Goal: Feedback & Contribution: Submit feedback/report problem

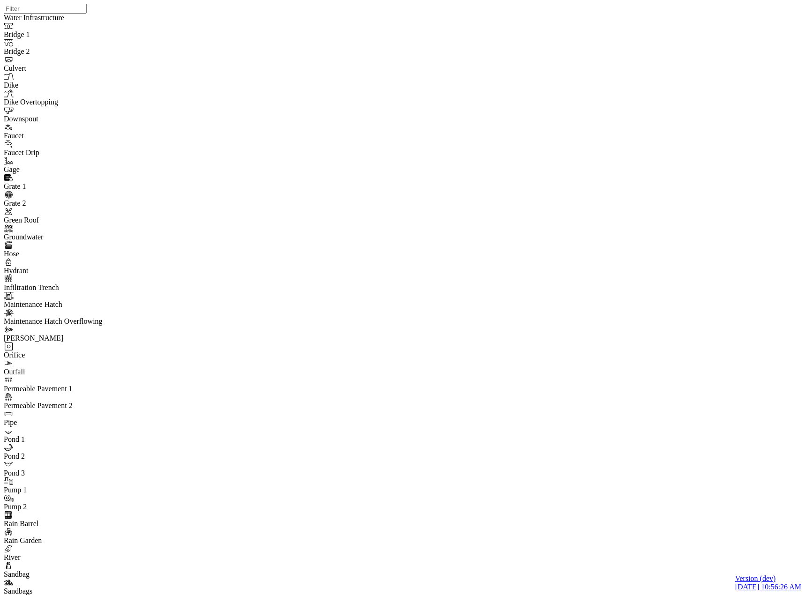
select select "CIRCLE"
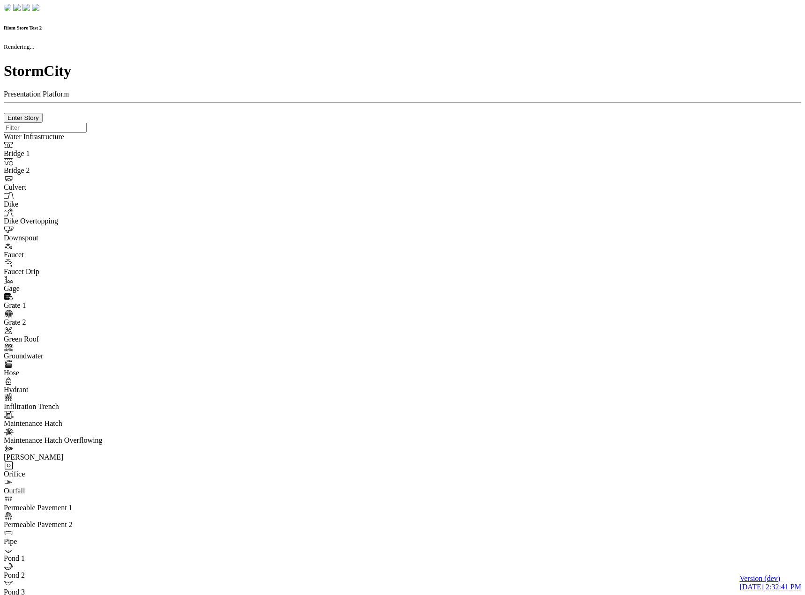
checkbox input "true"
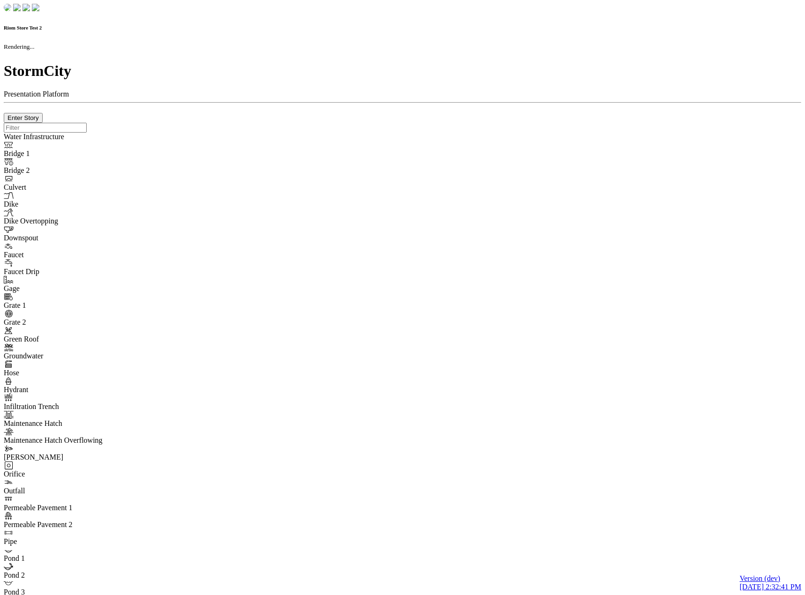
type input "0m"
type textarea "Depth = 0"
checkbox input "true"
select select "CIRCLE"
type input "7"
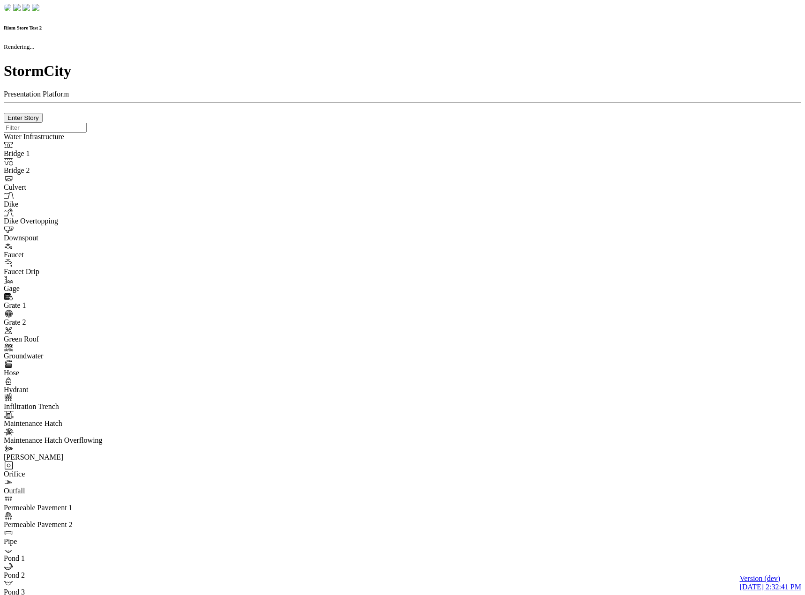
checkbox input "true"
type input "0"
type textarea "<i class="far fa-building"></i>"
select select "None"
type input "7"
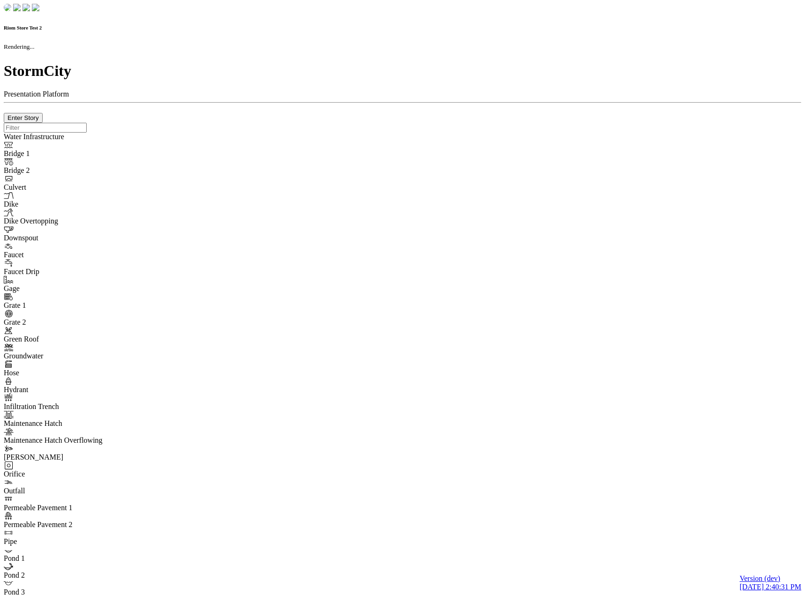
click at [335, 123] on div at bounding box center [403, 123] width 798 height 0
checkbox input "true"
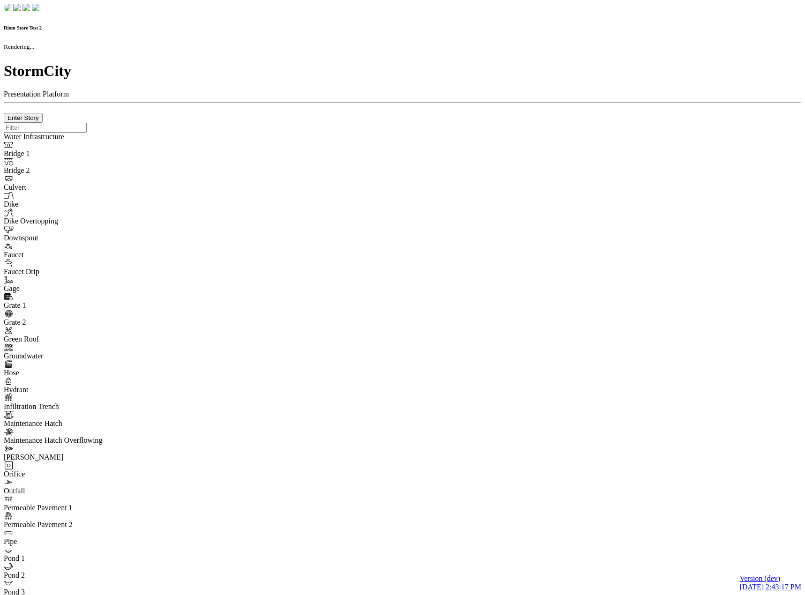
checkbox input "true"
type input "0m"
type textarea "Depth = 0"
checkbox input "true"
select select "CIRCLE"
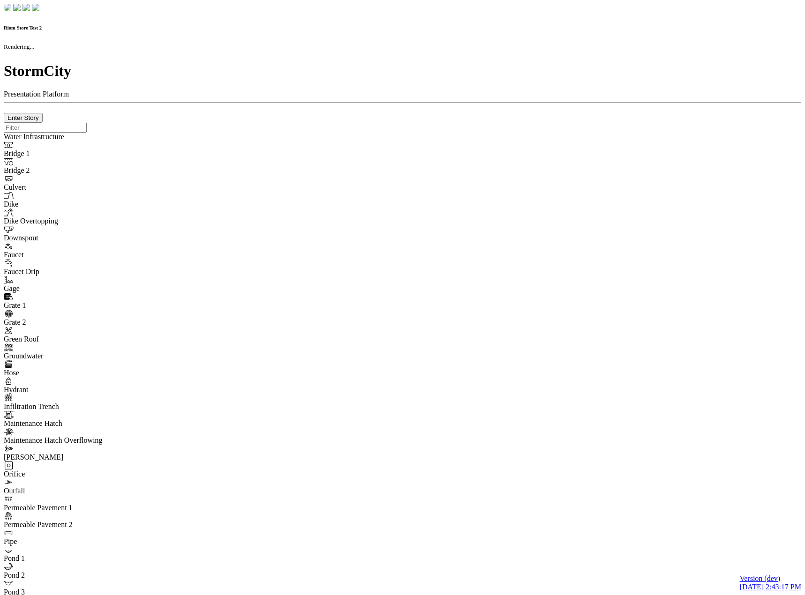
type input "7"
checkbox input "true"
type input "0"
type textarea "<i class="far fa-building"></i>"
type input "7"
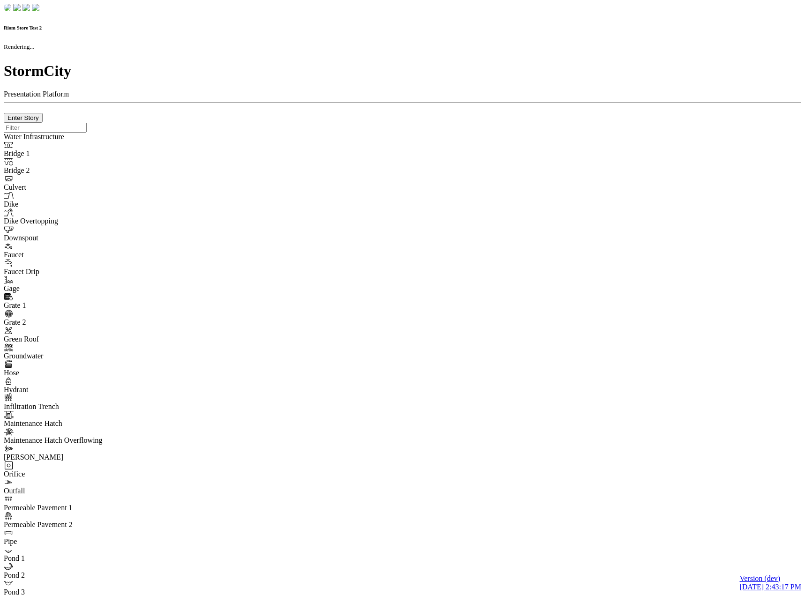
select select "None"
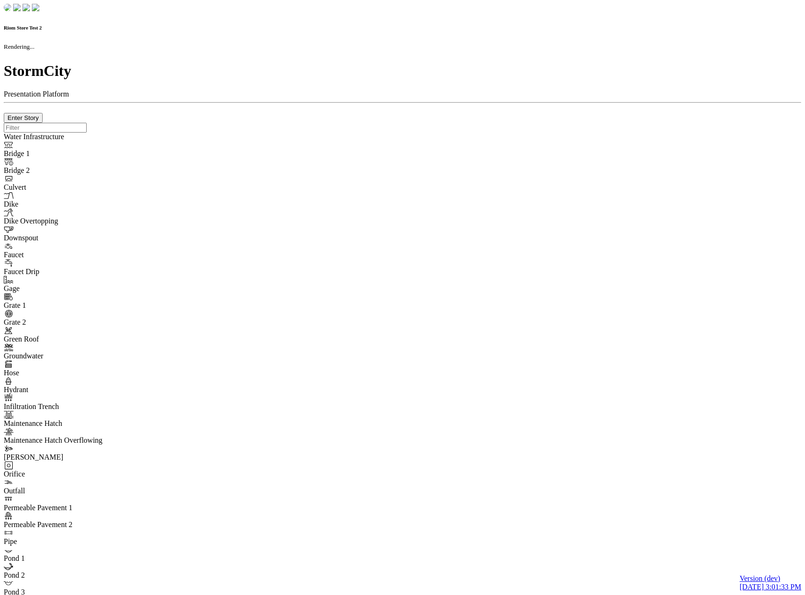
checkbox input "true"
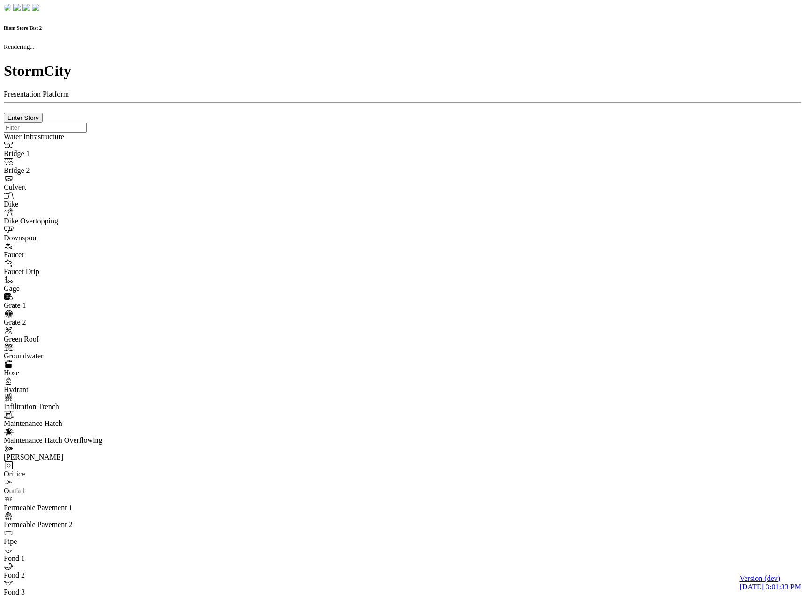
type input "0m"
type textarea "Depth = 0"
checkbox input "true"
select select "CIRCLE"
type input "7"
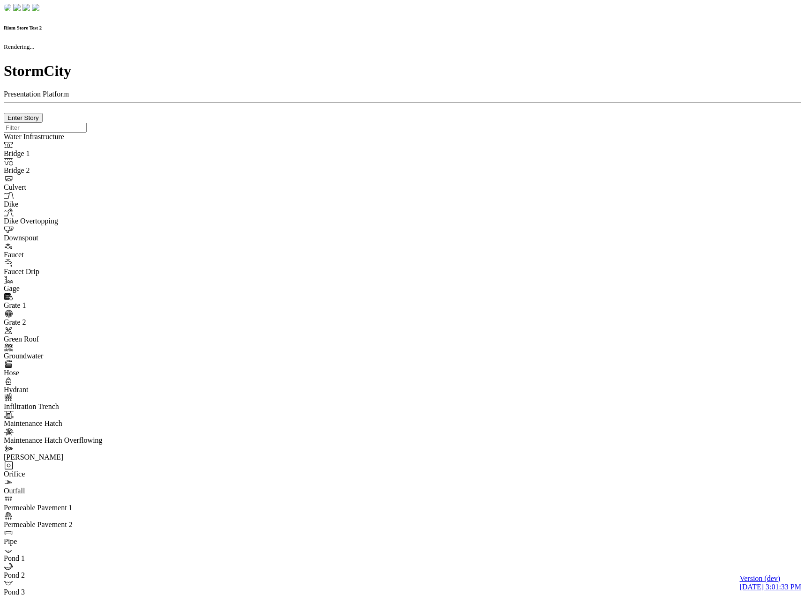
checkbox input "true"
type input "0"
type textarea "<i class="far fa-building"></i>"
select select "None"
type input "7"
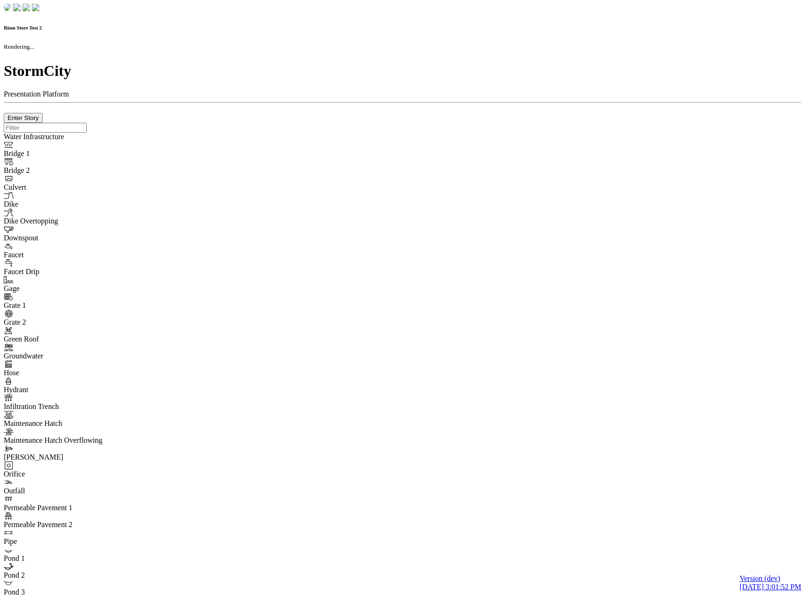
checkbox input "true"
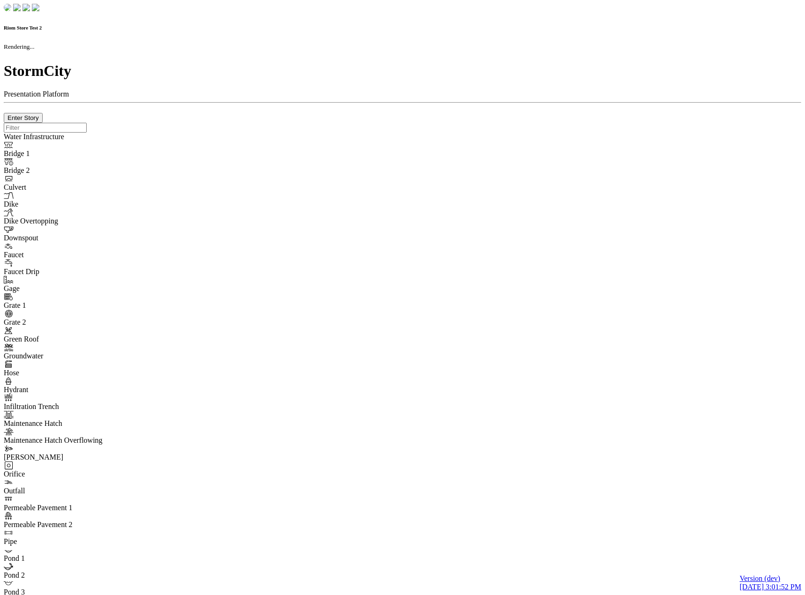
type input "0m"
type textarea "Depth = 0"
checkbox input "true"
select select "CIRCLE"
type input "7"
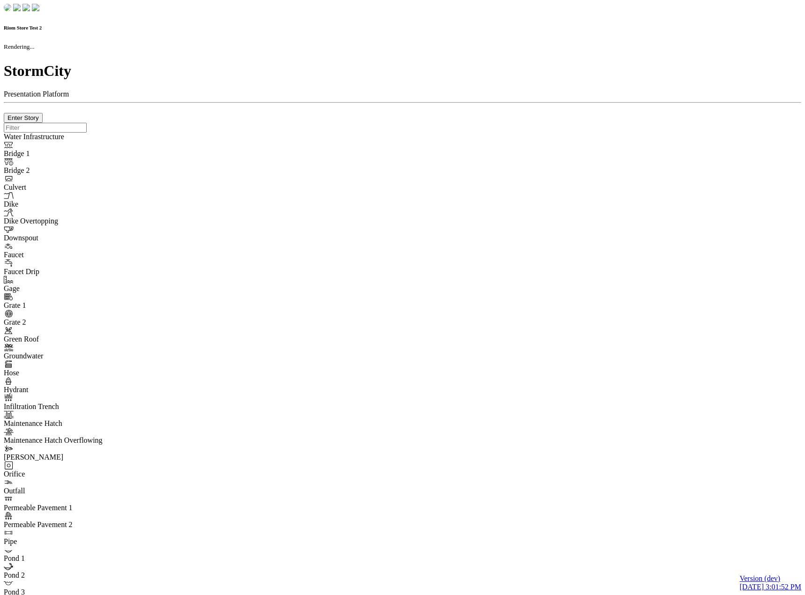
checkbox input "true"
type input "0"
type textarea "<i class="far fa-building"></i>"
type input "7"
select select "None"
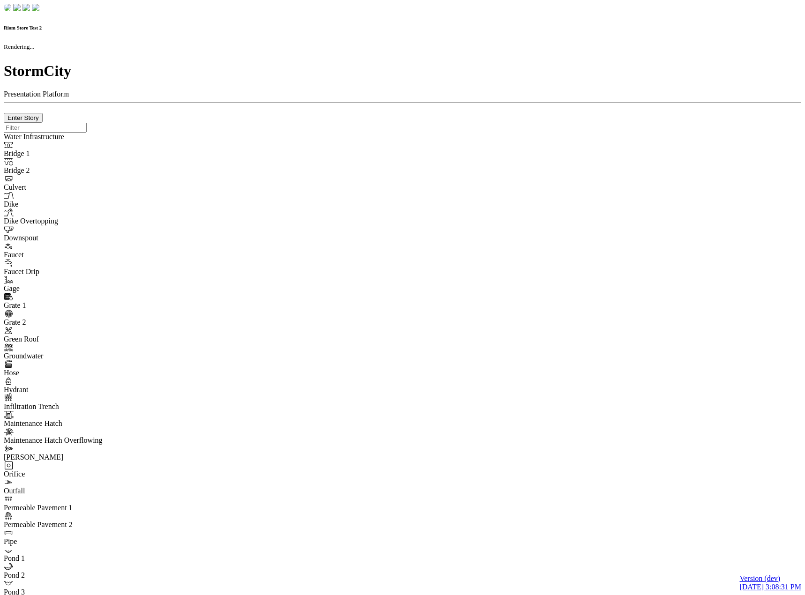
checkbox input "true"
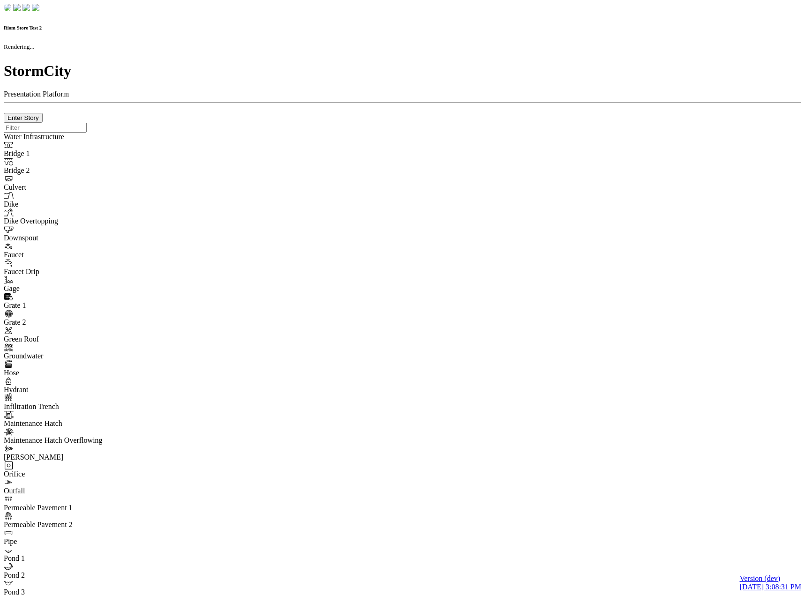
type input "0m"
type textarea "Depth = 0"
checkbox input "true"
select select "CIRCLE"
type input "7"
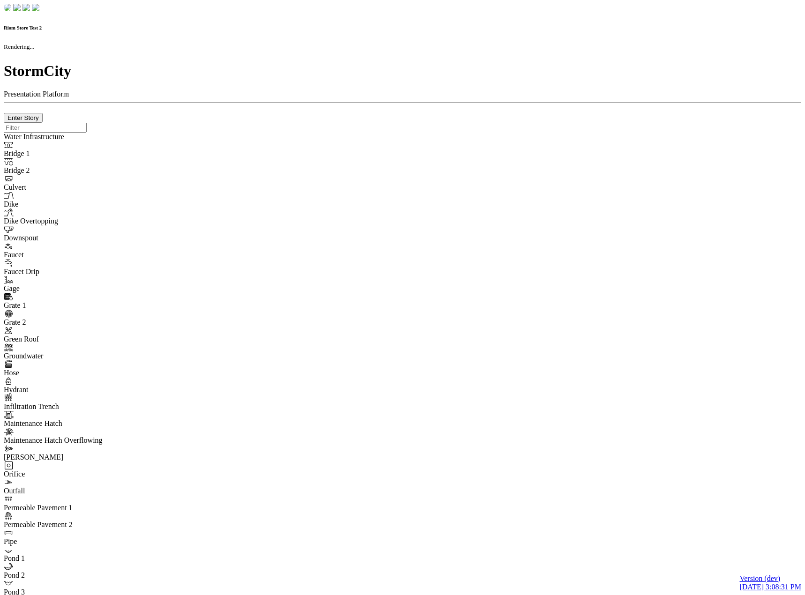
checkbox input "true"
type input "0"
type textarea "<i class="far fa-building"></i>"
type input "7"
select select "None"
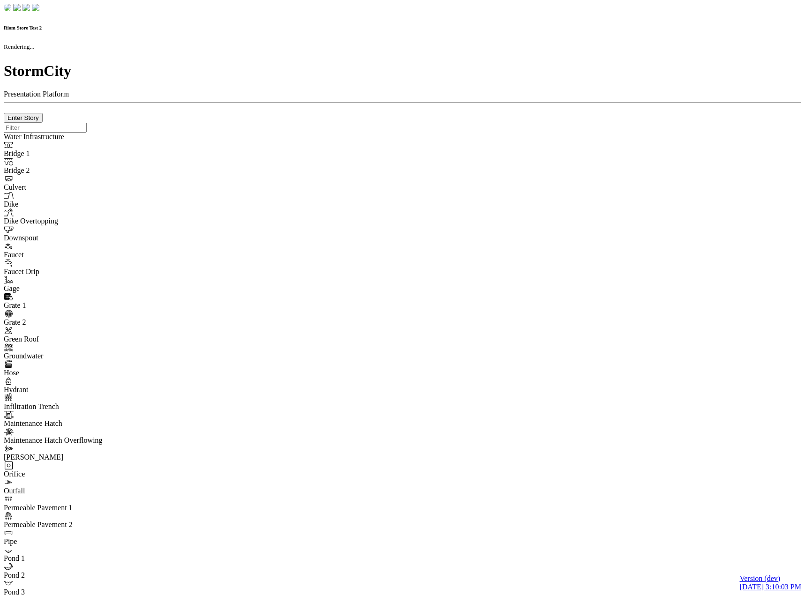
checkbox input "true"
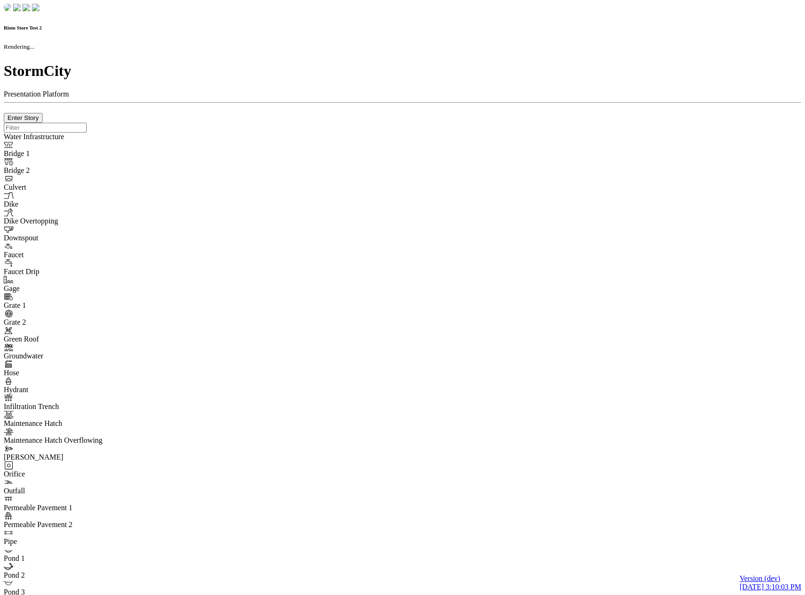
type input "0m"
type textarea "Depth = 0"
checkbox input "true"
select select "CIRCLE"
type input "7"
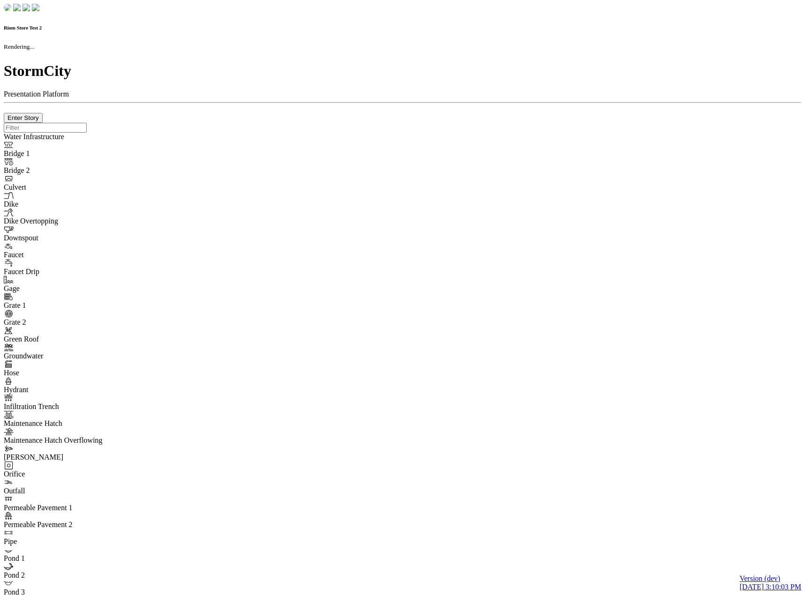
checkbox input "true"
type input "0"
type textarea "<i class="far fa-building"></i>"
type input "7"
select select "None"
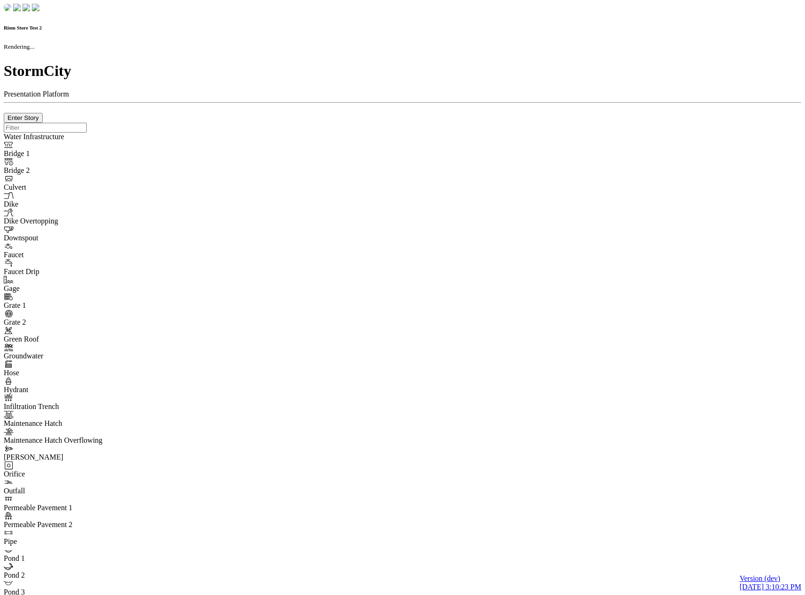
checkbox input "true"
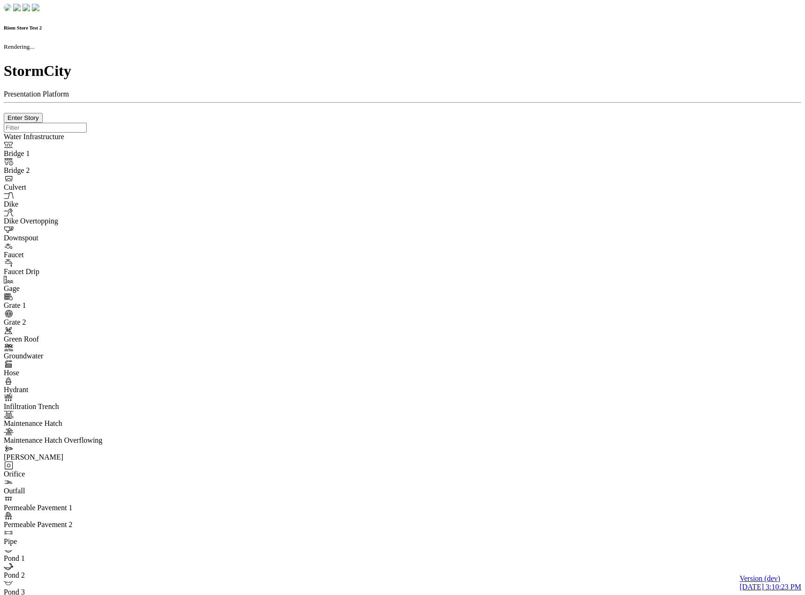
type input "0m"
type textarea "Depth = 0"
checkbox input "true"
select select "CIRCLE"
type input "7"
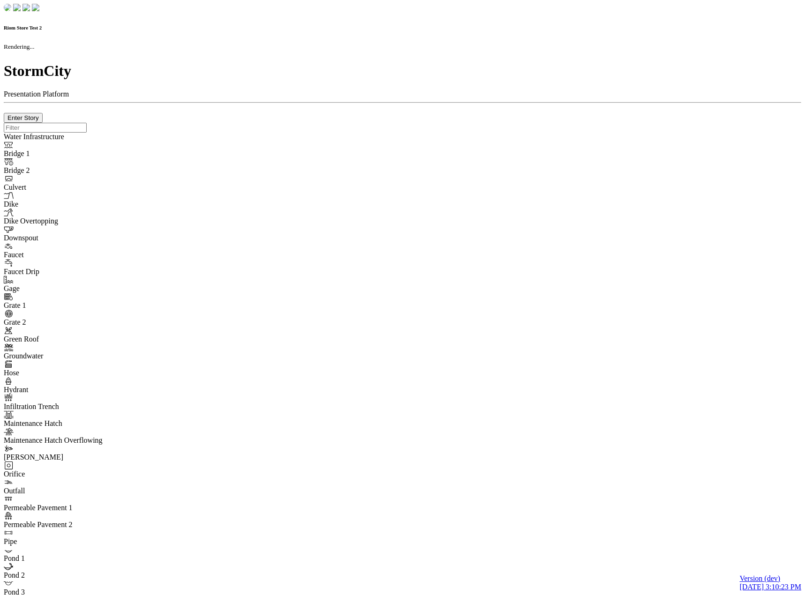
checkbox input "true"
type input "0"
type textarea "<i class="far fa-building"></i>"
type input "7"
select select "None"
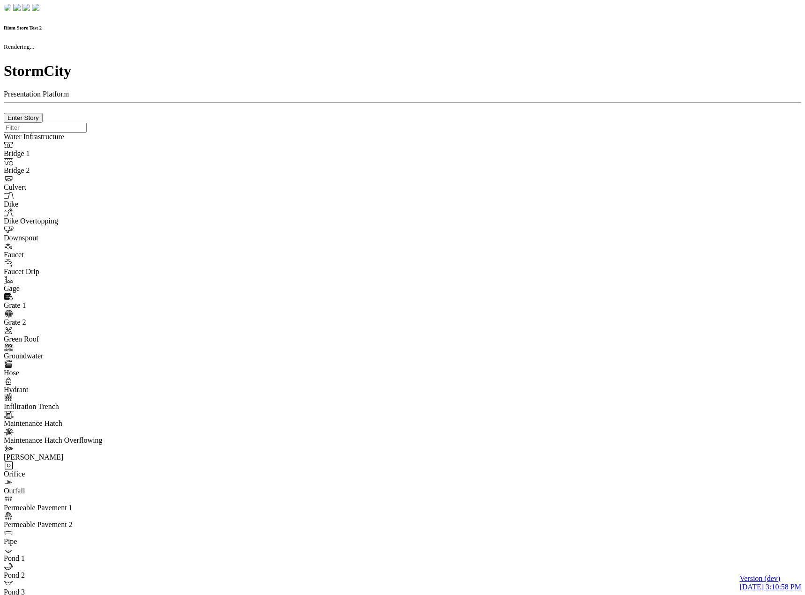
checkbox input "true"
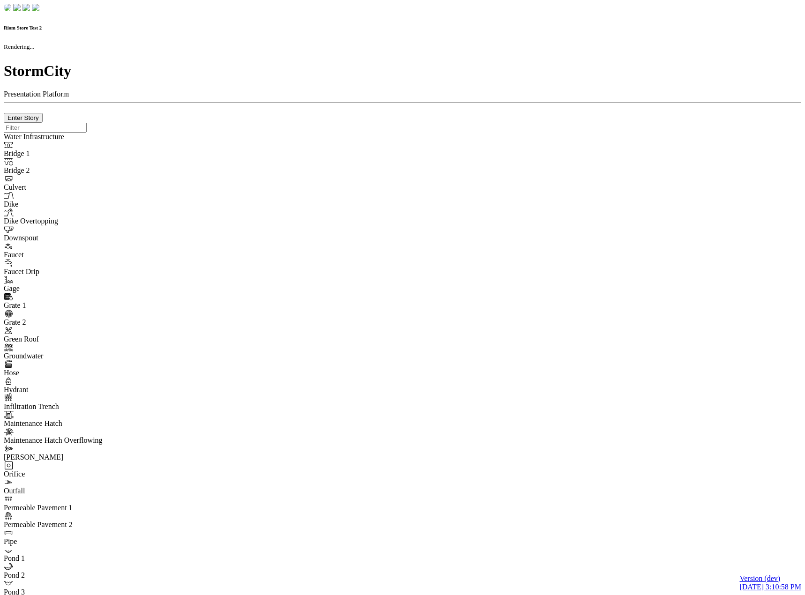
type input "0m"
type textarea "Depth = 0"
checkbox input "true"
select select "CIRCLE"
type input "7"
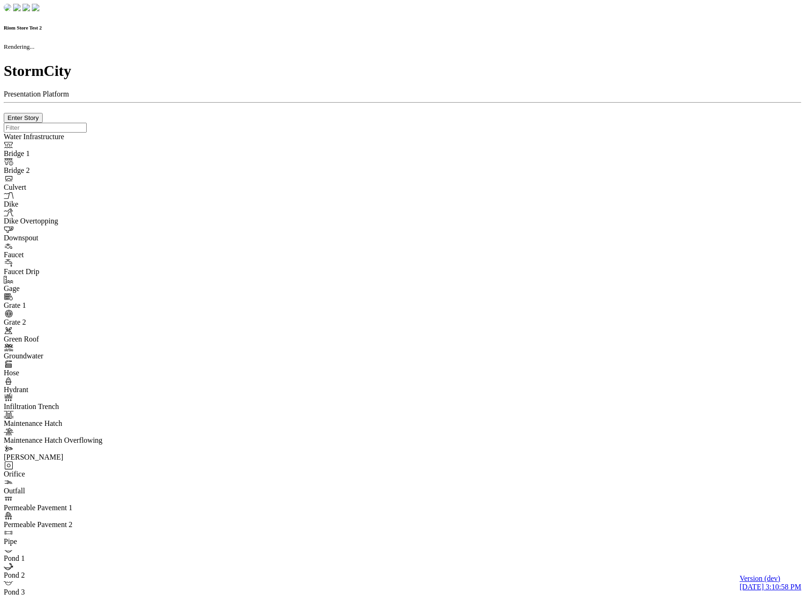
checkbox input "true"
type input "0"
type textarea "<i class="far fa-building"></i>"
type input "7"
select select "None"
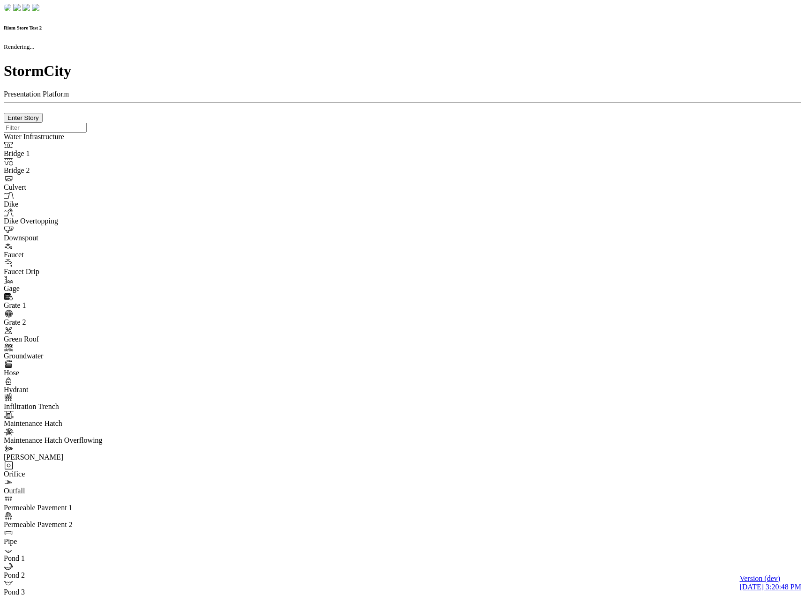
checkbox input "true"
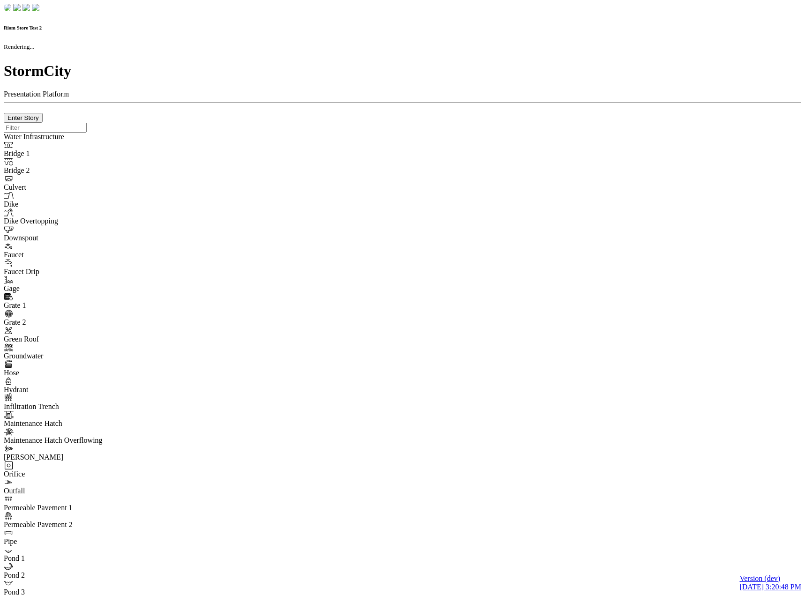
type input "0m"
type textarea "Depth = 0"
checkbox input "true"
select select "CIRCLE"
type input "7"
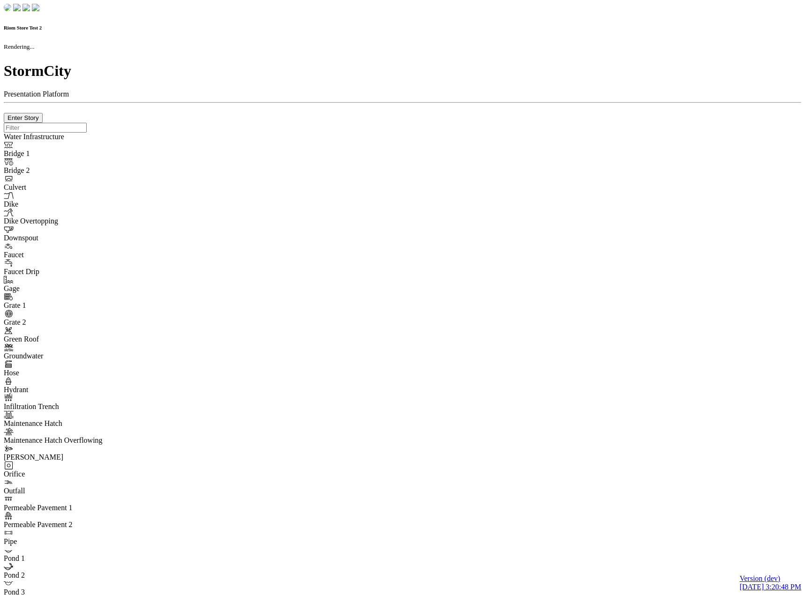
checkbox input "true"
type input "0"
select select "None"
type textarea "<i class="far fa-building"></i>"
type input "7"
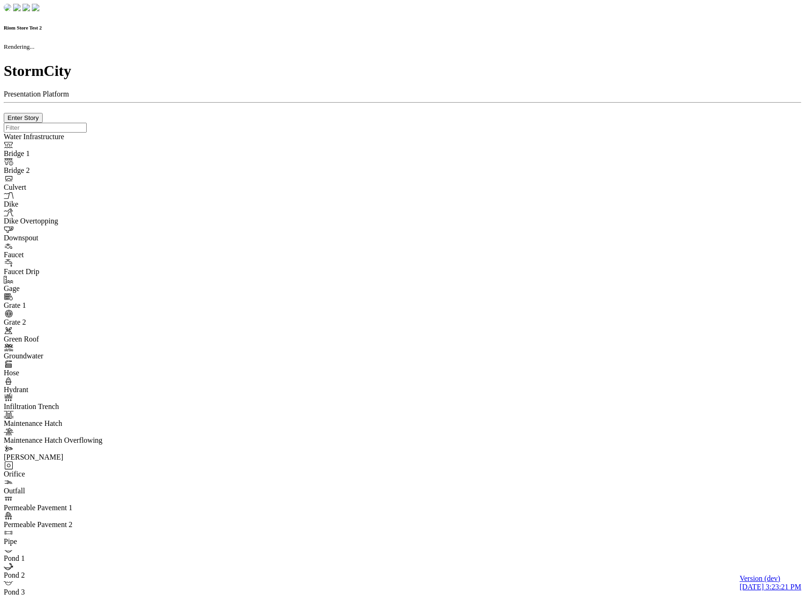
checkbox input "true"
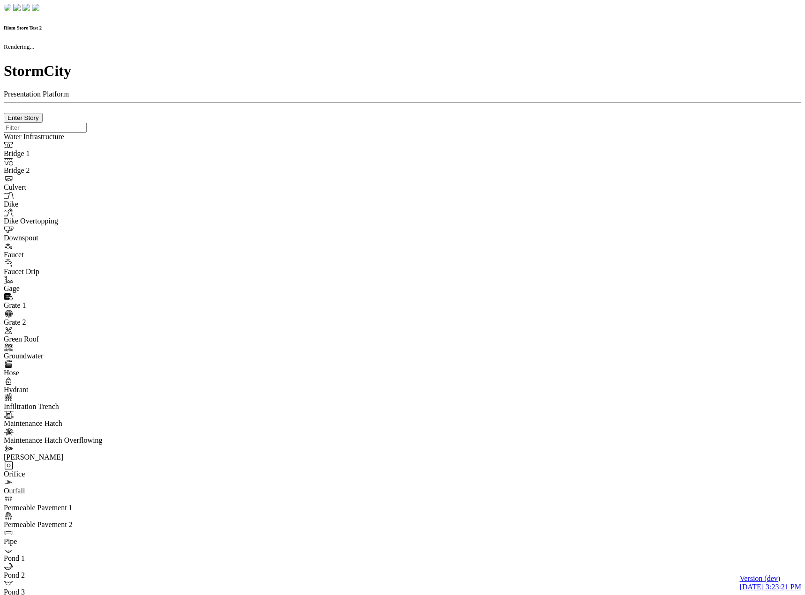
type input "0m"
type textarea "Depth = 0"
checkbox input "true"
select select "CIRCLE"
type input "7"
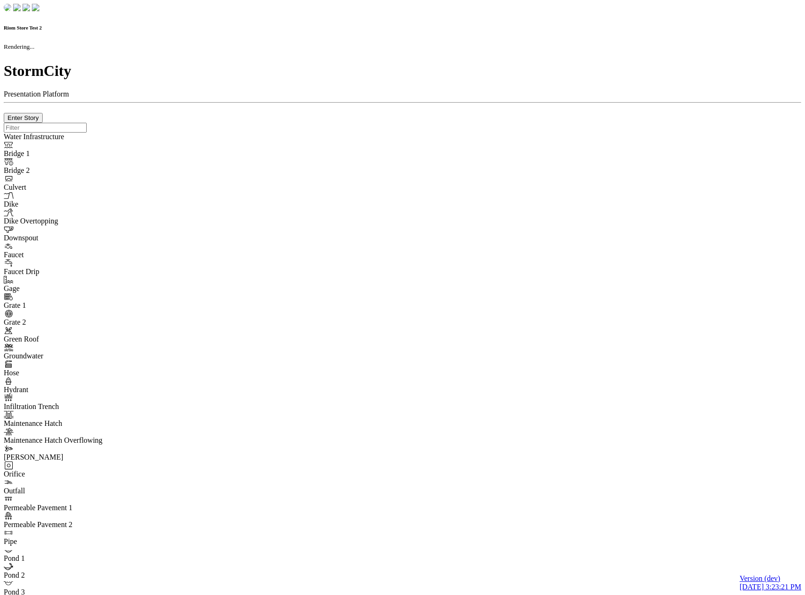
checkbox input "true"
type input "0"
type textarea "<i class="far fa-building"></i>"
type input "7"
select select "None"
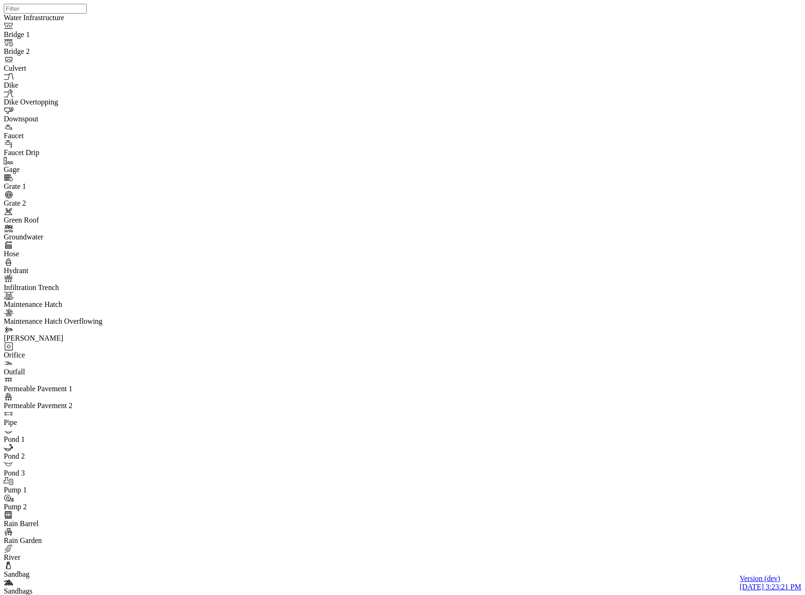
type input "Save state test"
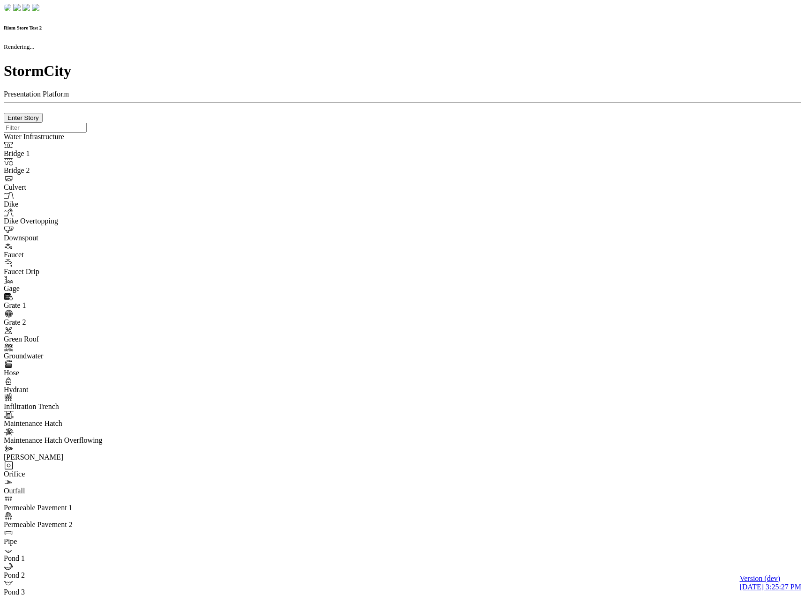
checkbox input "true"
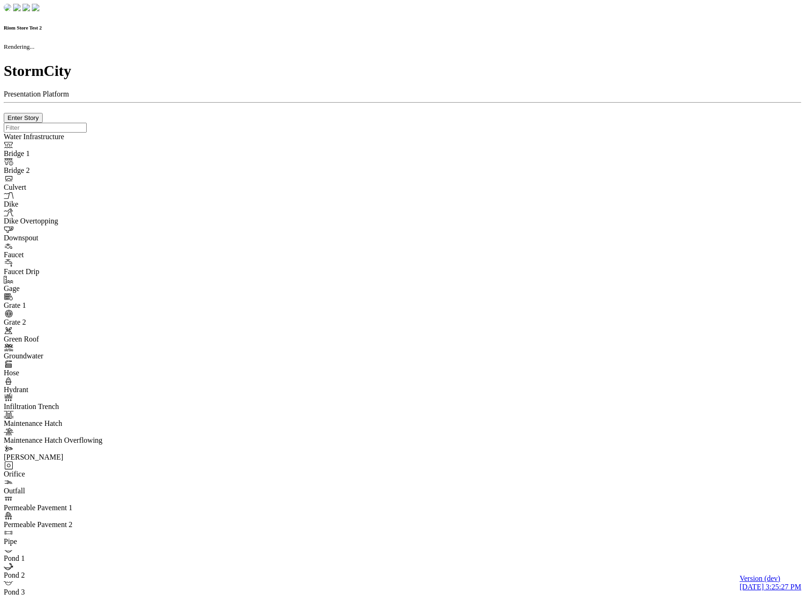
type input "0m"
type textarea "Depth = 0"
checkbox input "true"
select select "CIRCLE"
type input "7"
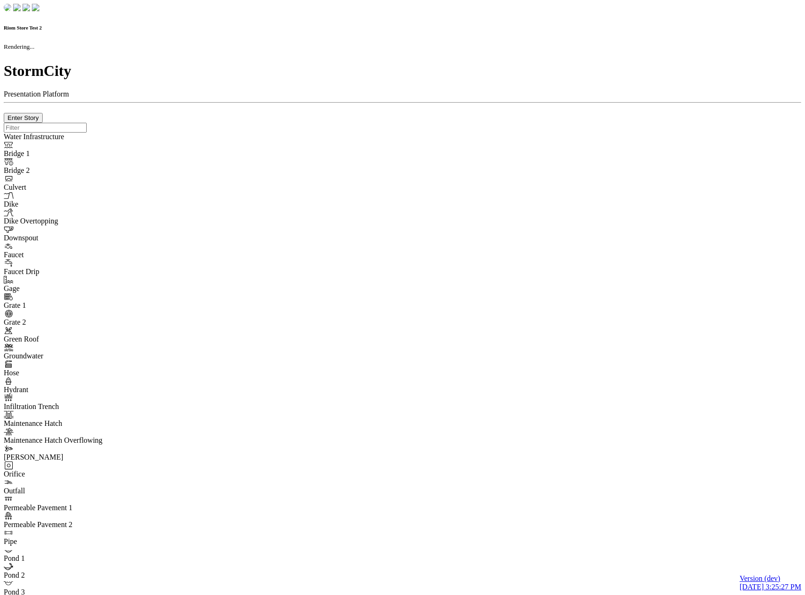
checkbox input "true"
type input "0"
type textarea "<i class="far fa-building"></i>"
select select "None"
type input "7"
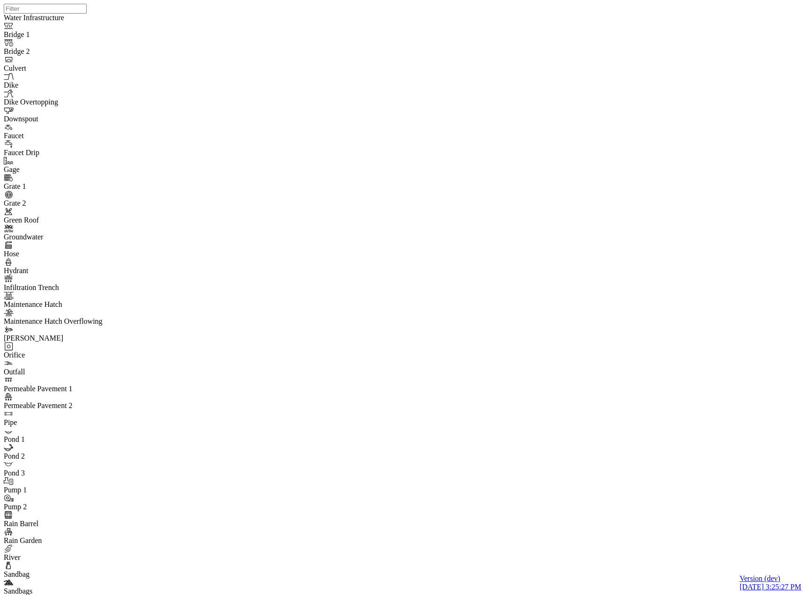
type input "Save state test"
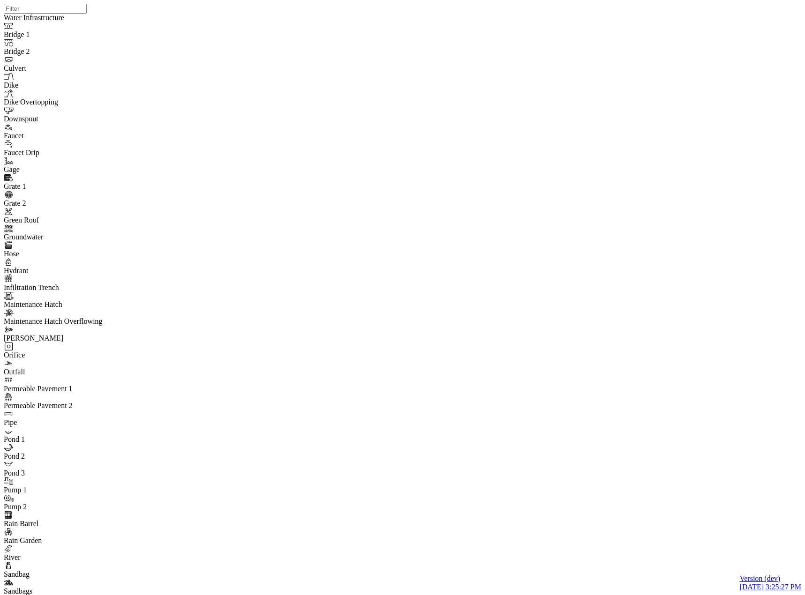
click at [529, 253] on div "JC JC JC JC JC" at bounding box center [406, 285] width 805 height 571
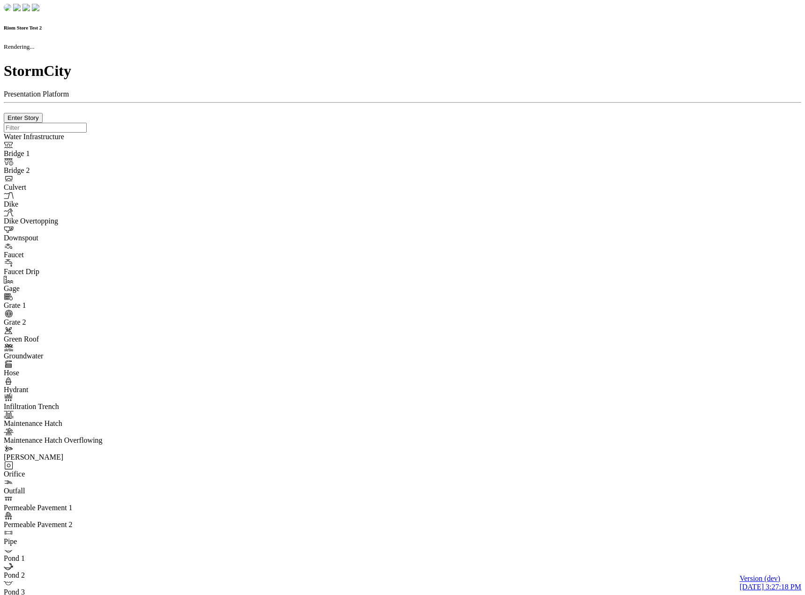
checkbox input "true"
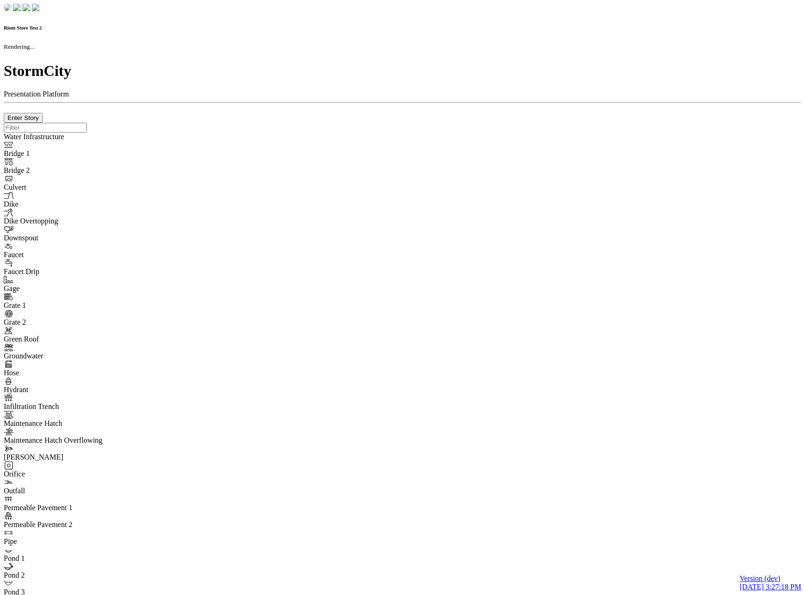
type input "0m"
type textarea "Depth = 0"
checkbox input "true"
select select "CIRCLE"
type input "7"
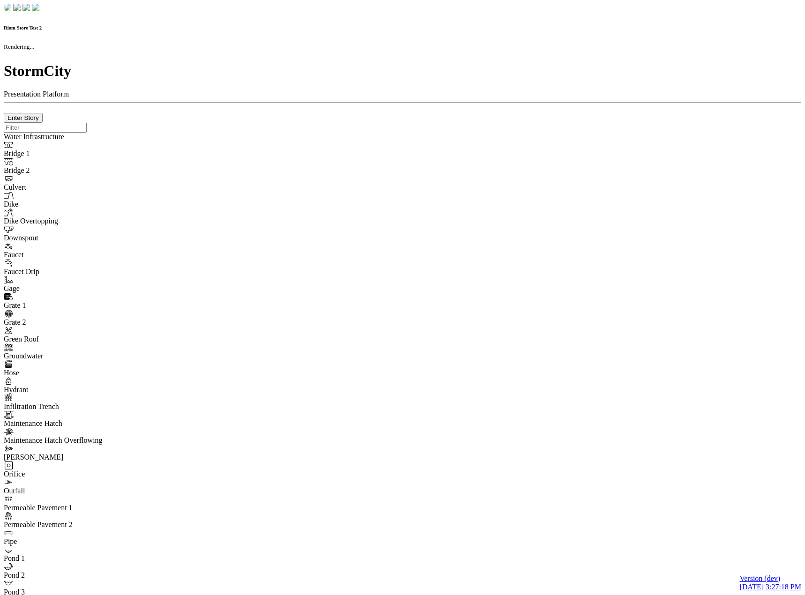
checkbox input "true"
type input "0"
select select "None"
type textarea "<i class="far fa-building"></i>"
type input "7"
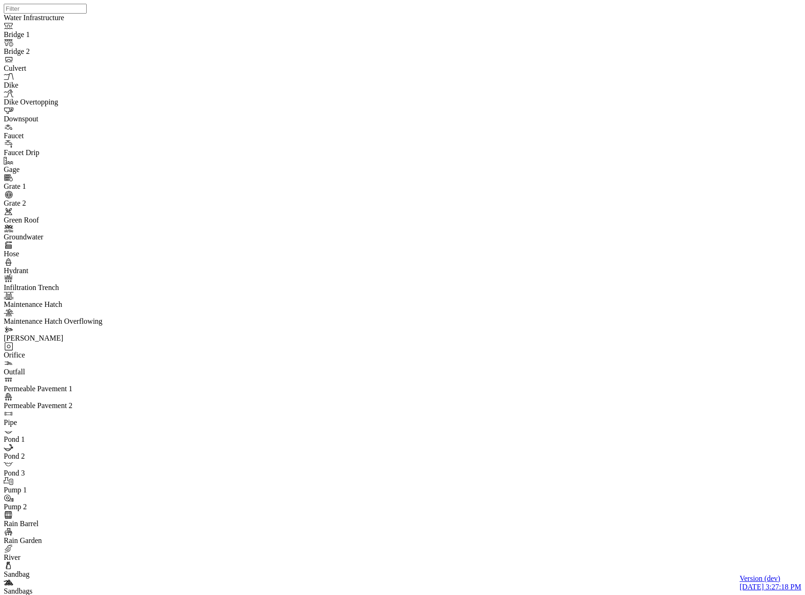
click at [498, 223] on div "JC JC JC JC JC" at bounding box center [406, 285] width 805 height 571
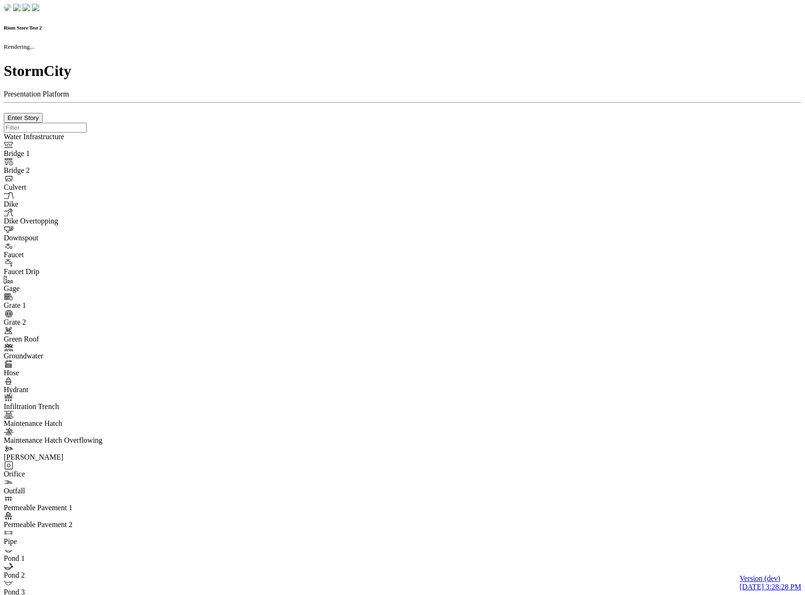
checkbox input "true"
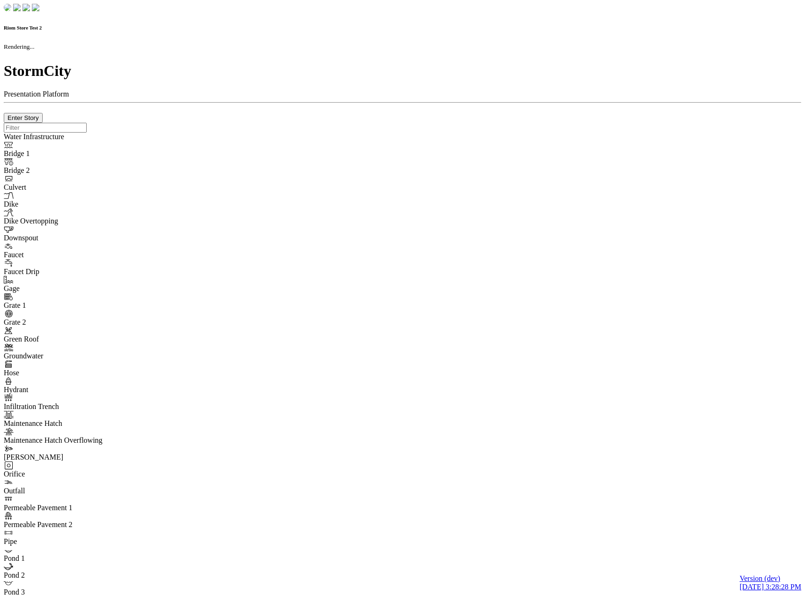
type input "0m"
type textarea "Depth = 0"
checkbox input "true"
select select "CIRCLE"
type input "7"
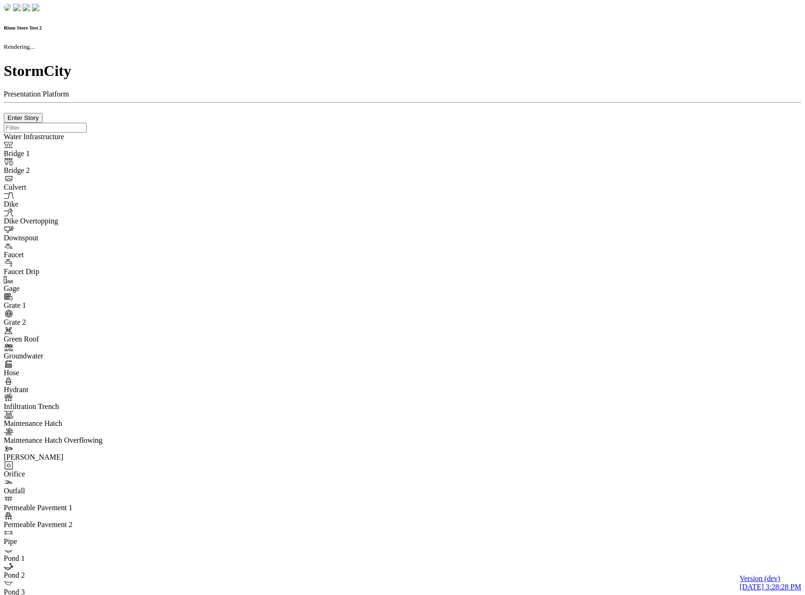
checkbox input "true"
type input "0"
type textarea "<i class="far fa-building"></i>"
type input "7"
select select "None"
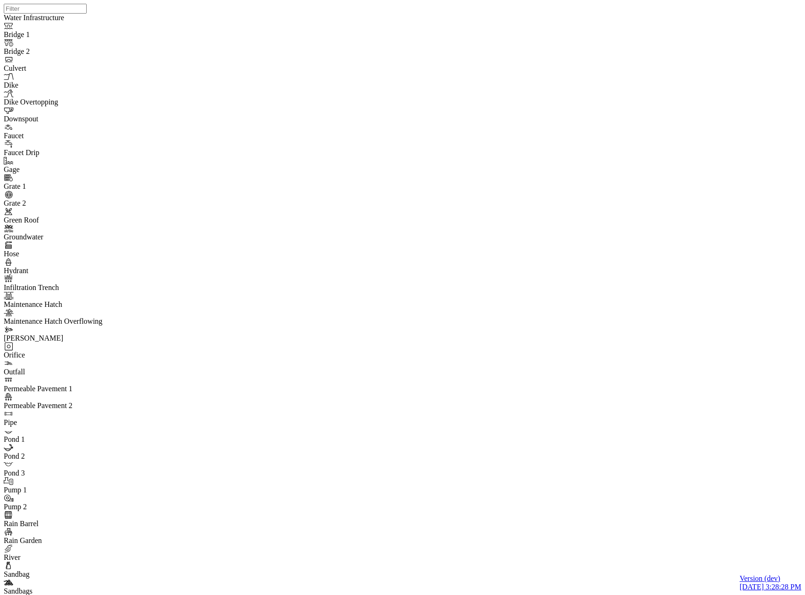
click at [504, 210] on div "JC JC JC JC JC" at bounding box center [406, 285] width 805 height 571
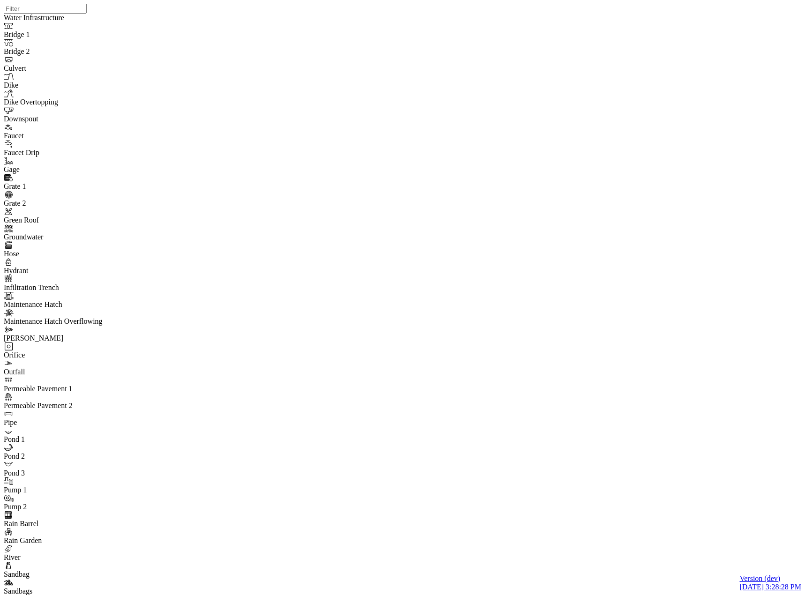
click at [218, 143] on div "For Review" at bounding box center [259, 138] width 122 height 8
click at [230, 114] on div "To Do" at bounding box center [259, 113] width 122 height 8
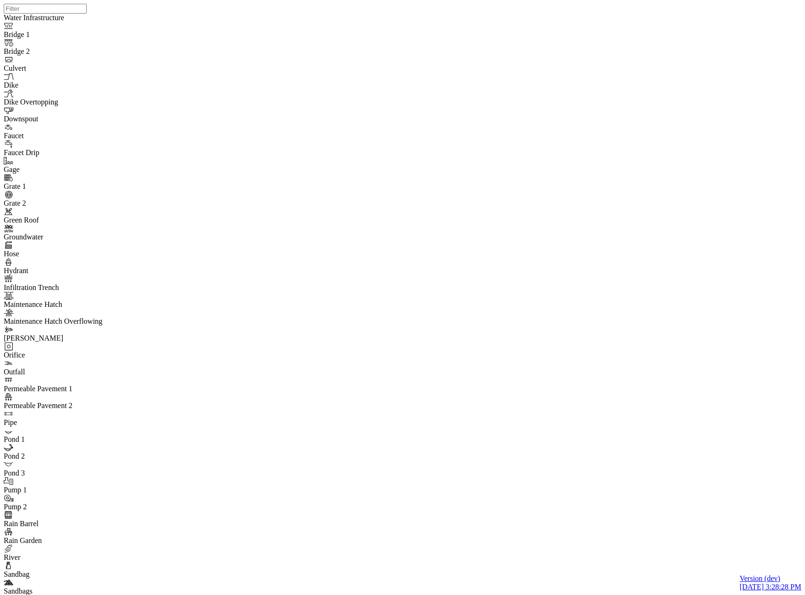
click at [422, 312] on div "JC JC JC JC JC" at bounding box center [406, 285] width 805 height 571
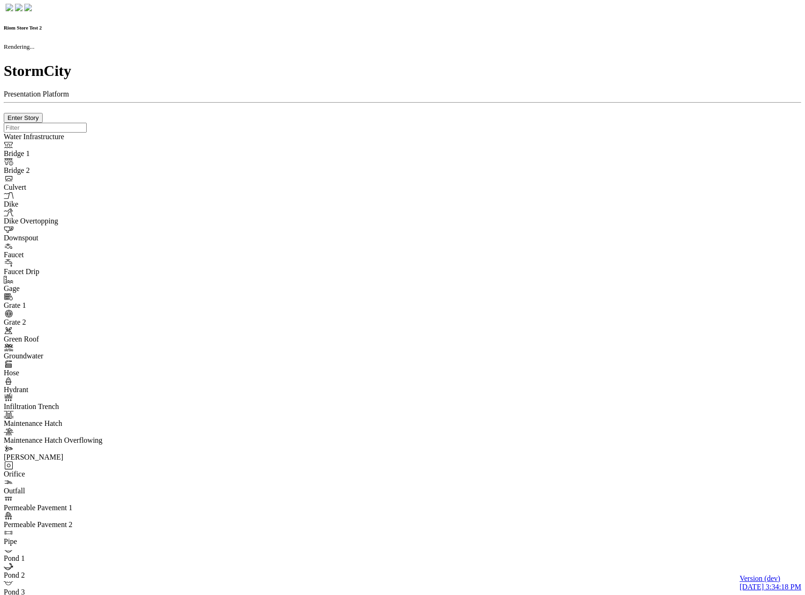
checkbox input "true"
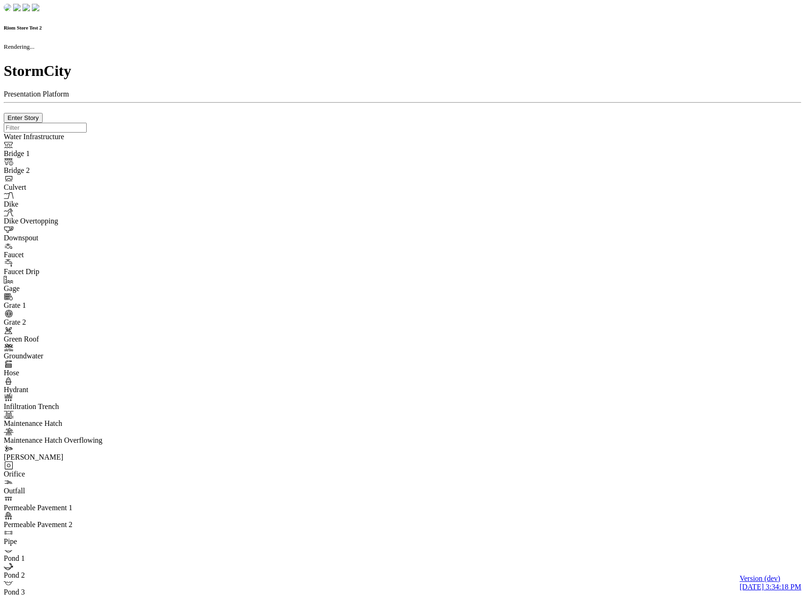
type input "0m"
type textarea "Depth = 0"
checkbox input "true"
select select "CIRCLE"
type input "7"
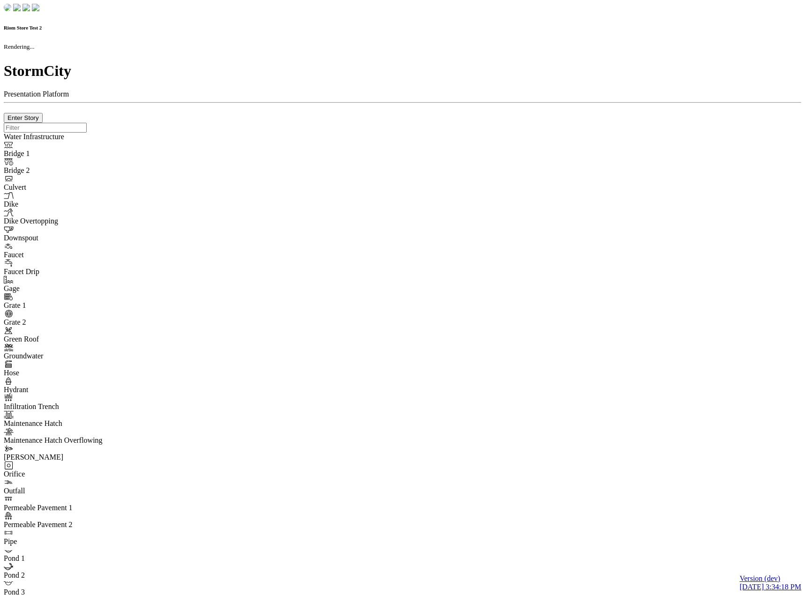
checkbox input "true"
type input "0"
select select "None"
type textarea "<i class="far fa-building"></i>"
type input "7"
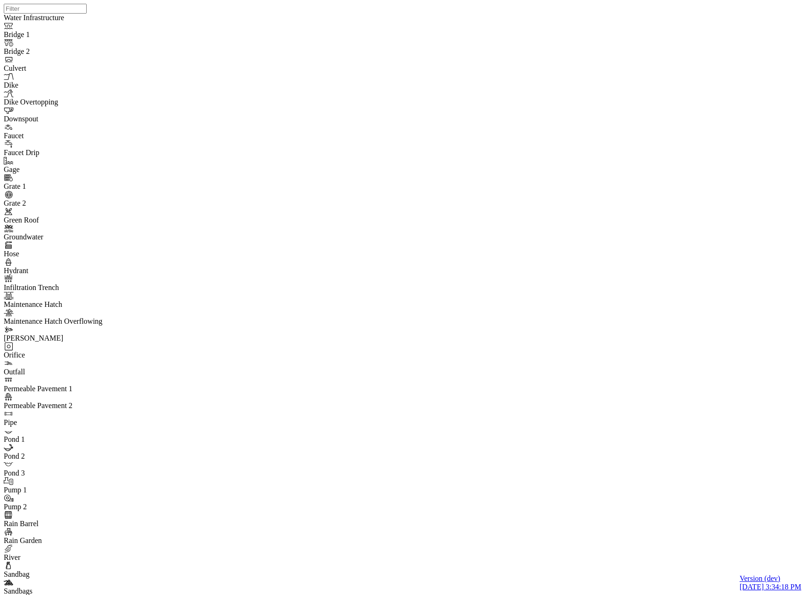
drag, startPoint x: 268, startPoint y: 210, endPoint x: 262, endPoint y: 218, distance: 9.1
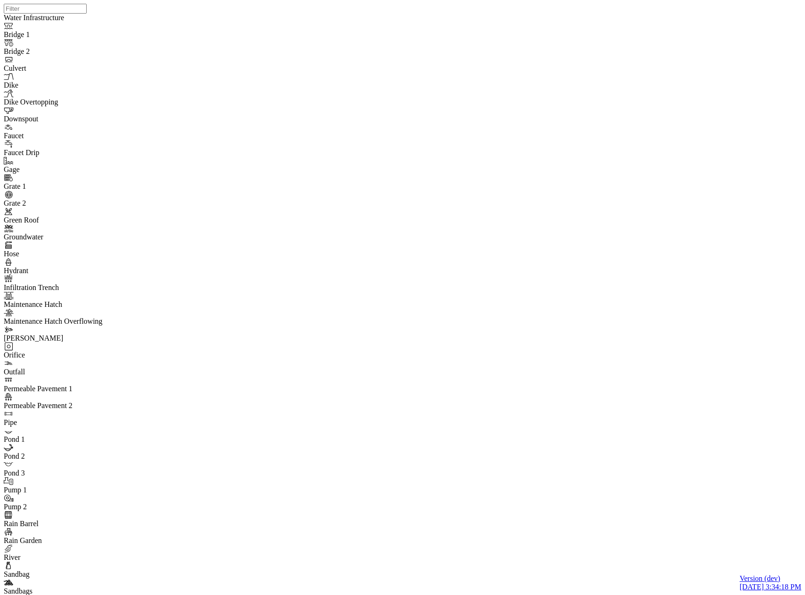
drag, startPoint x: 252, startPoint y: 169, endPoint x: 245, endPoint y: 190, distance: 22.7
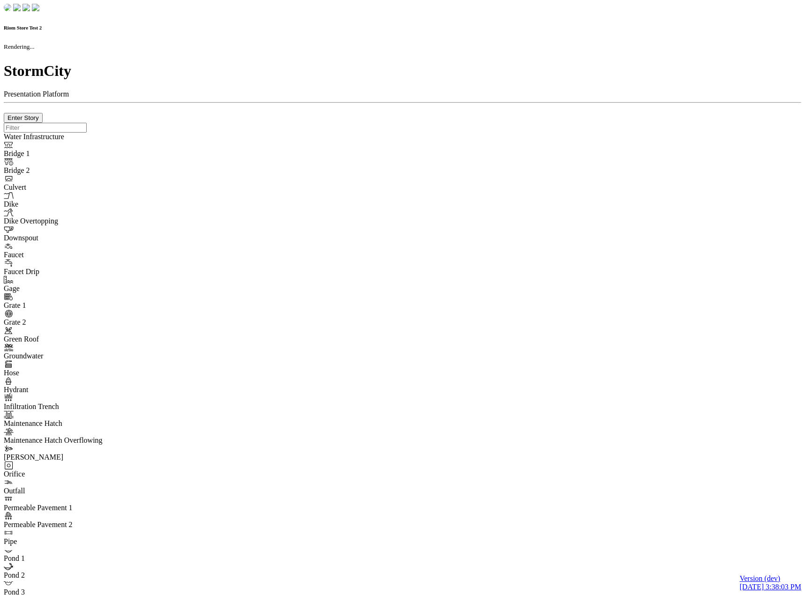
checkbox input "true"
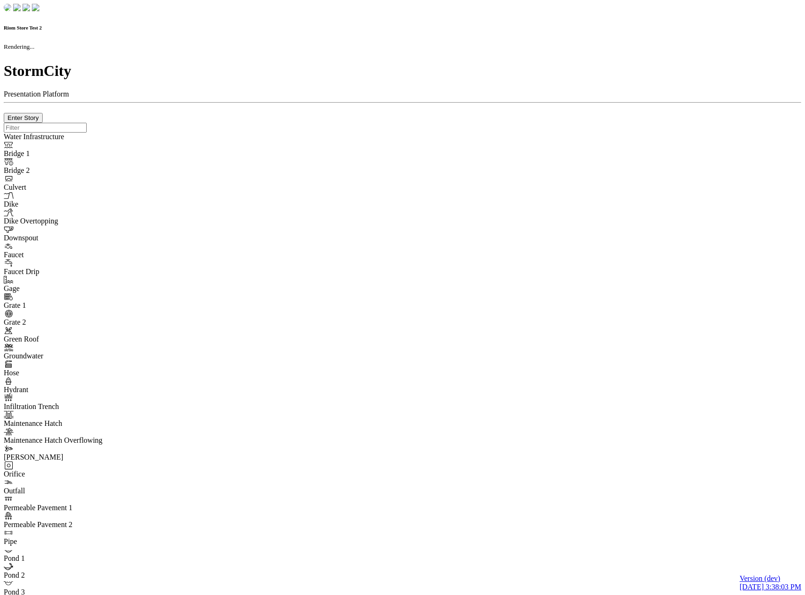
type input "0m"
type textarea "Depth = 0"
checkbox input "true"
select select "CIRCLE"
type input "7"
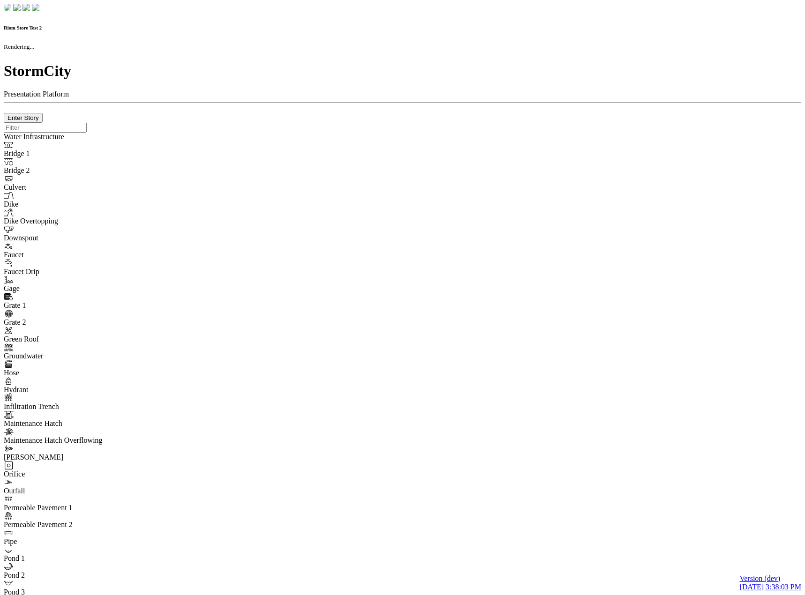
checkbox input "true"
type input "0"
type textarea "<i class="far fa-building"></i>"
type input "7"
select select "None"
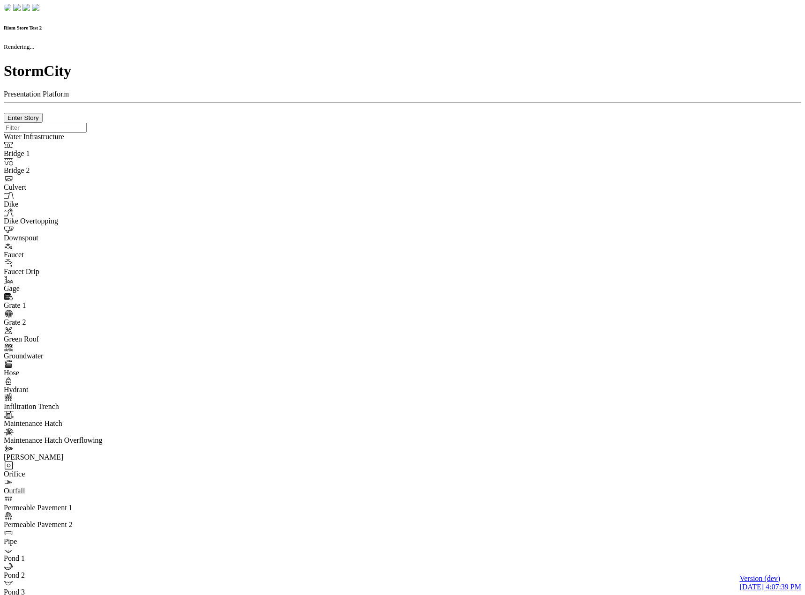
checkbox input "true"
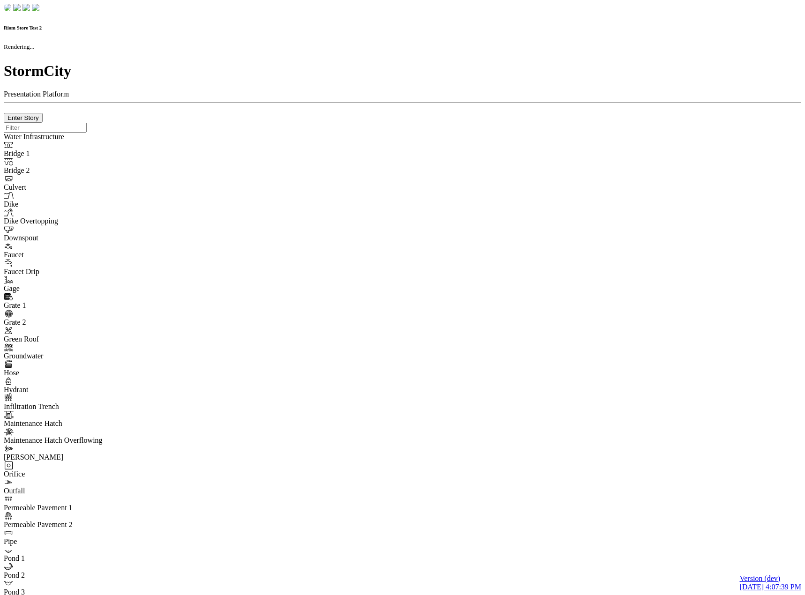
type input "0m"
type textarea "Depth = 0"
checkbox input "true"
select select "CIRCLE"
type input "7"
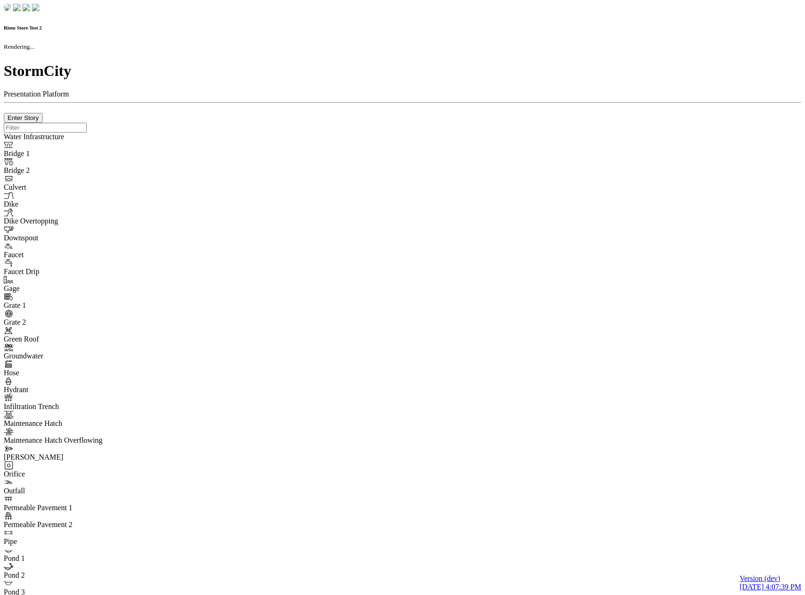
checkbox input "true"
type input "0"
type textarea "<i class="far fa-building"></i>"
type input "7"
select select "None"
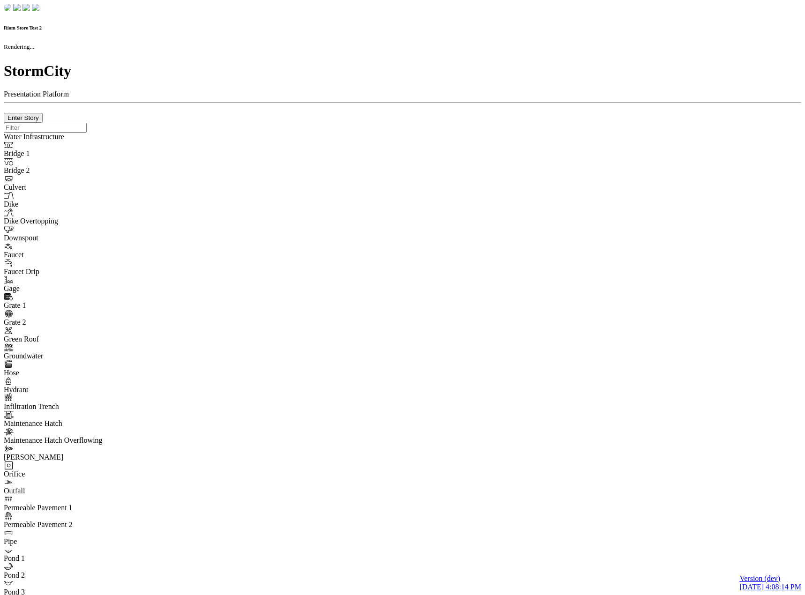
checkbox input "true"
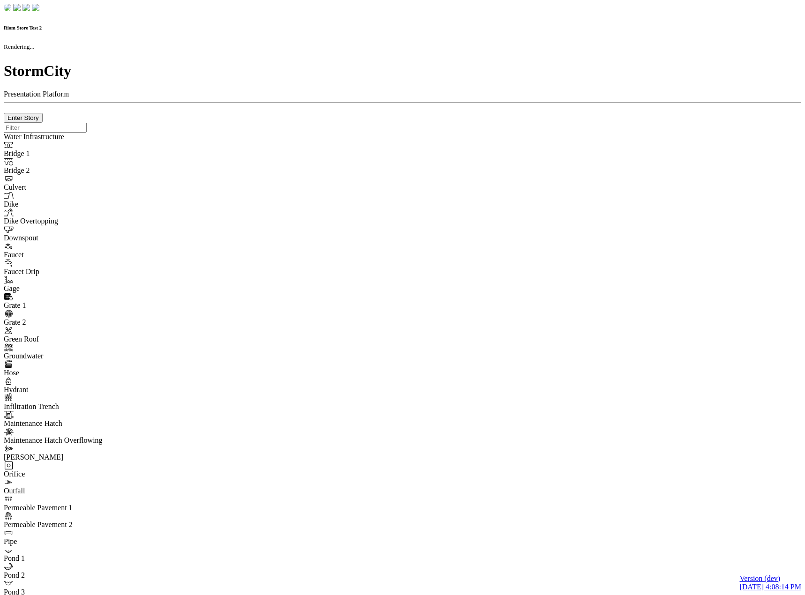
type input "0m"
type textarea "Depth = 0"
checkbox input "true"
select select "CIRCLE"
type input "7"
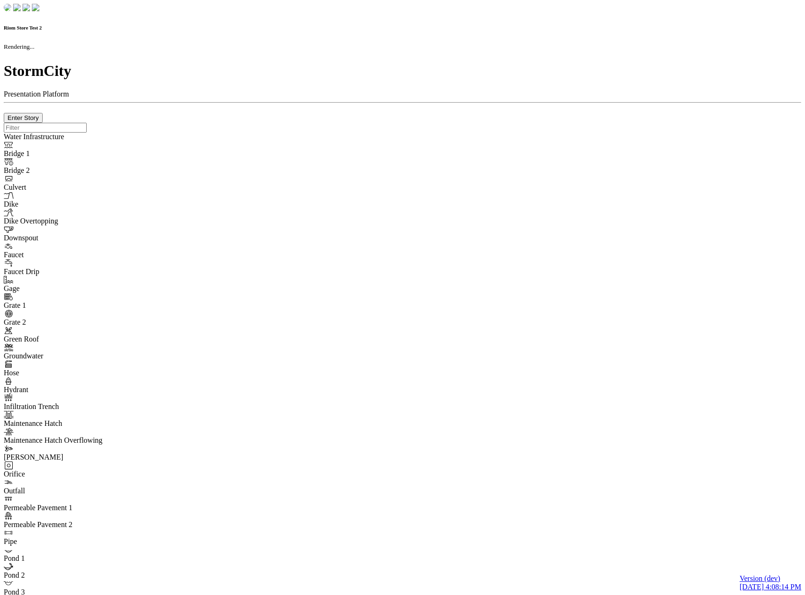
checkbox input "true"
type input "0"
select select "None"
type textarea "<i class="far fa-building"></i>"
type input "7"
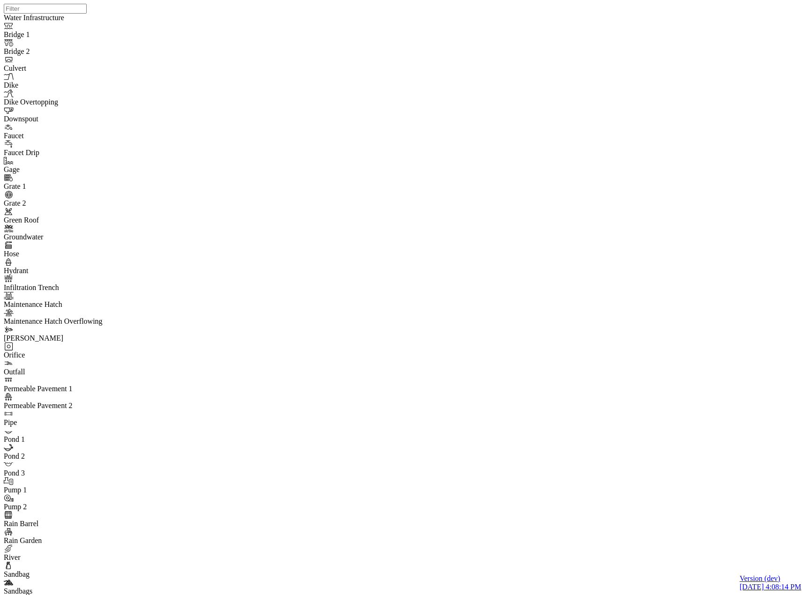
drag, startPoint x: 149, startPoint y: 57, endPoint x: 179, endPoint y: 143, distance: 90.7
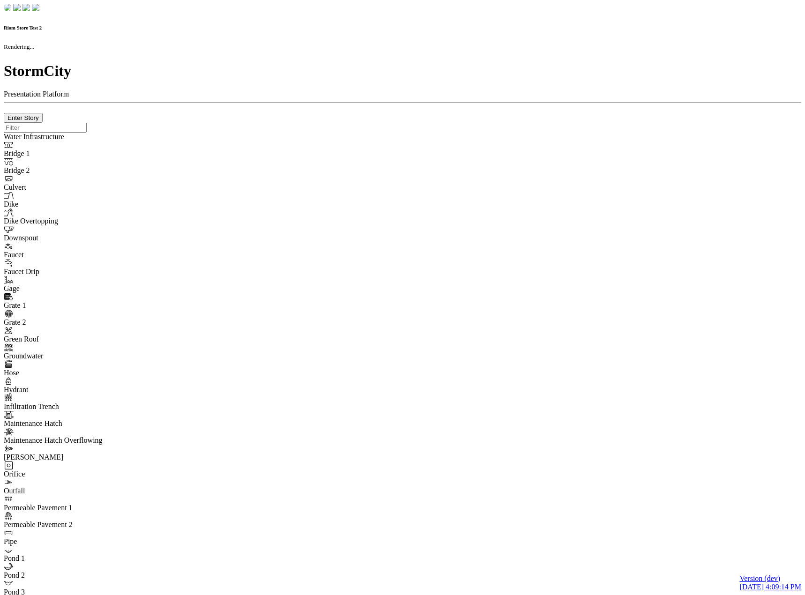
checkbox input "true"
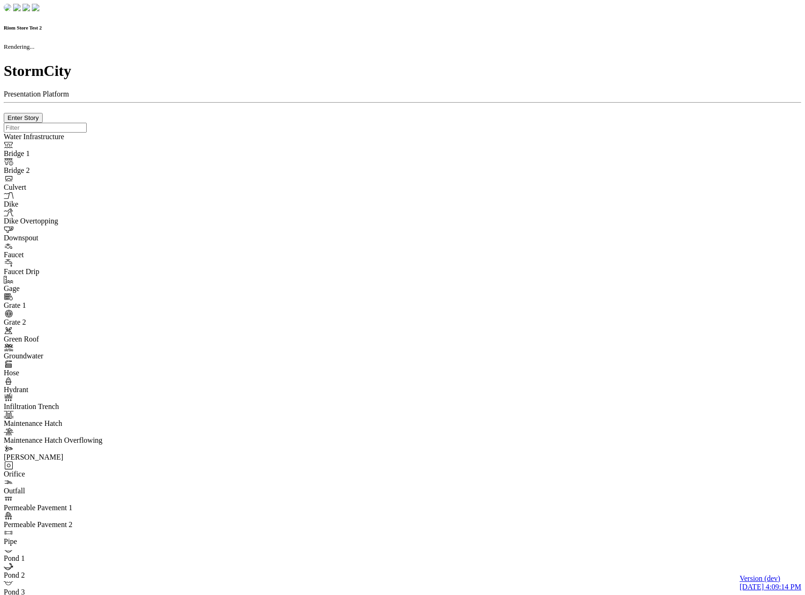
type input "0m"
type textarea "Depth = 0"
checkbox input "true"
select select "CIRCLE"
type input "7"
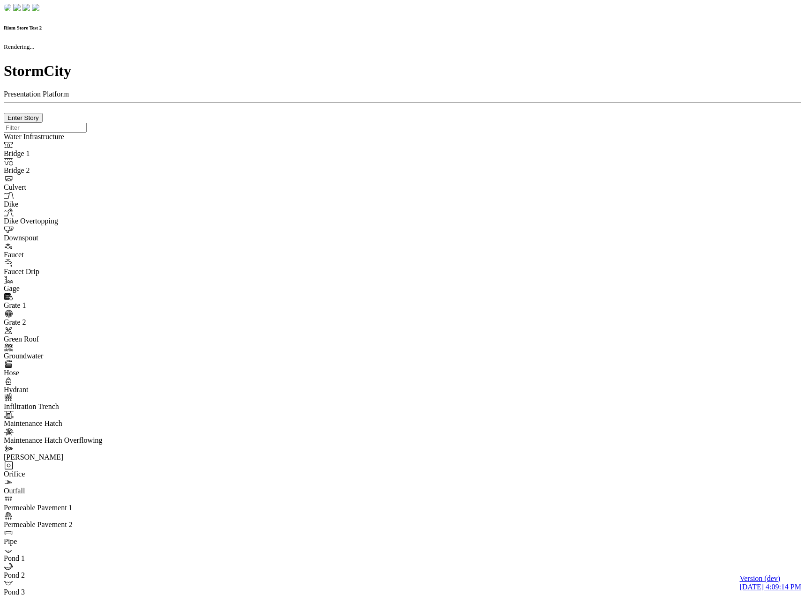
checkbox input "true"
type input "0"
select select "None"
type textarea "<i class="far fa-building"></i>"
type input "7"
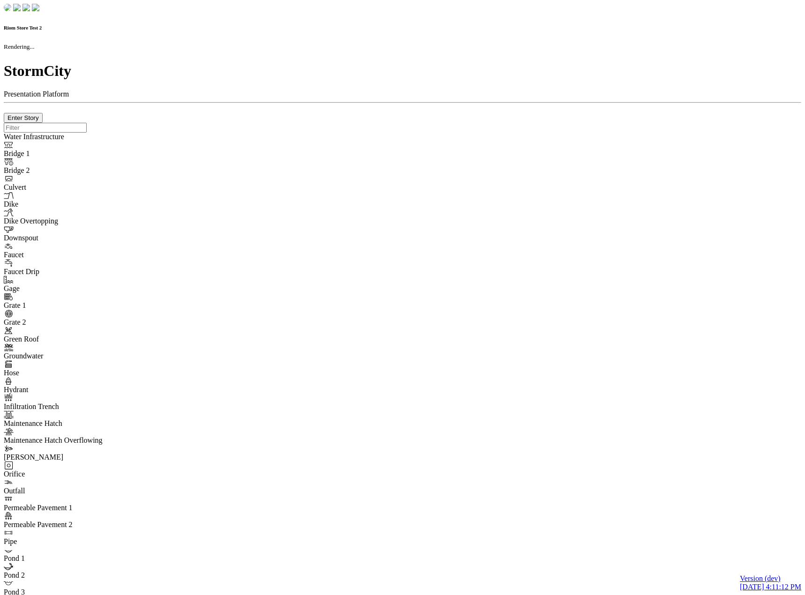
checkbox input "true"
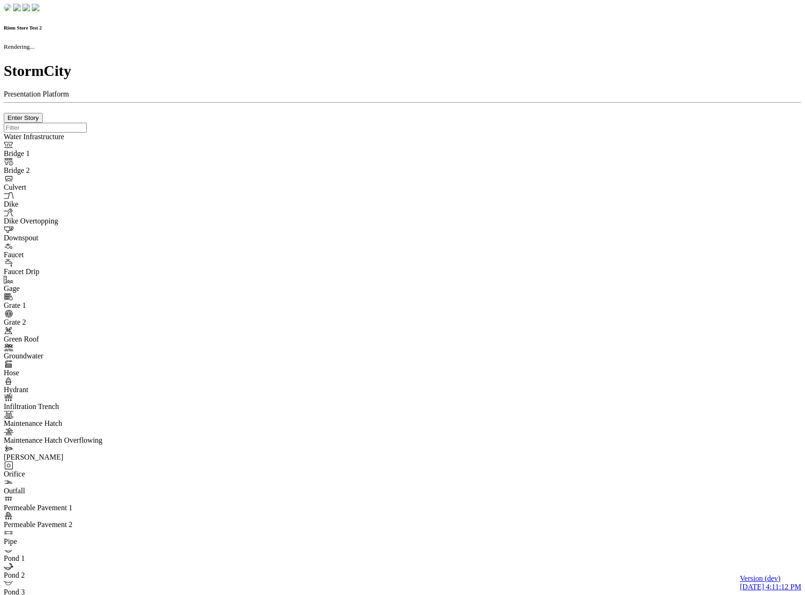
type input "0m"
type textarea "Depth = 0"
checkbox input "true"
select select "CIRCLE"
type input "7"
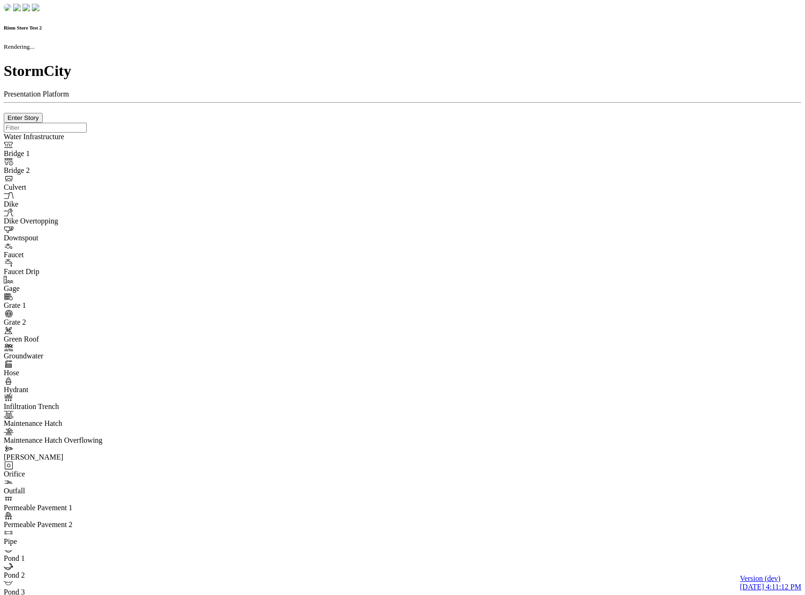
checkbox input "true"
type input "0"
type textarea "<i class="far fa-building"></i>"
type input "7"
select select "None"
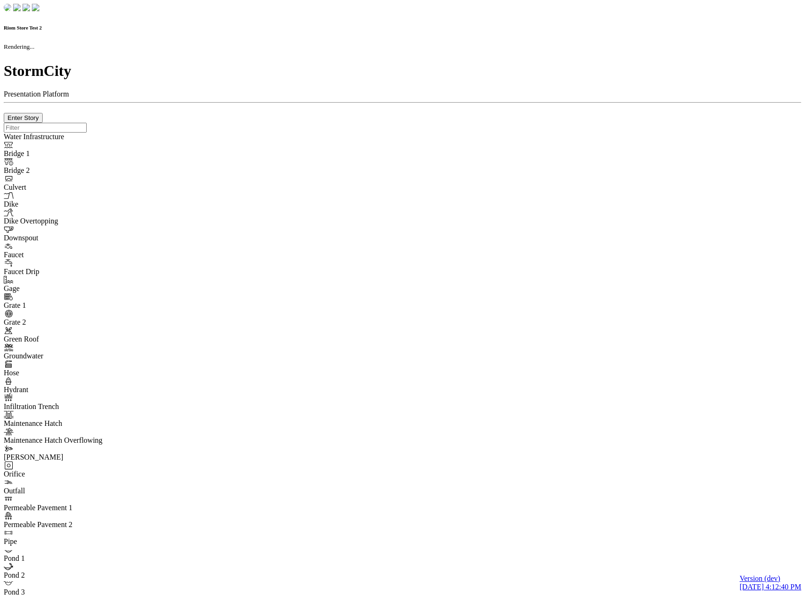
checkbox input "true"
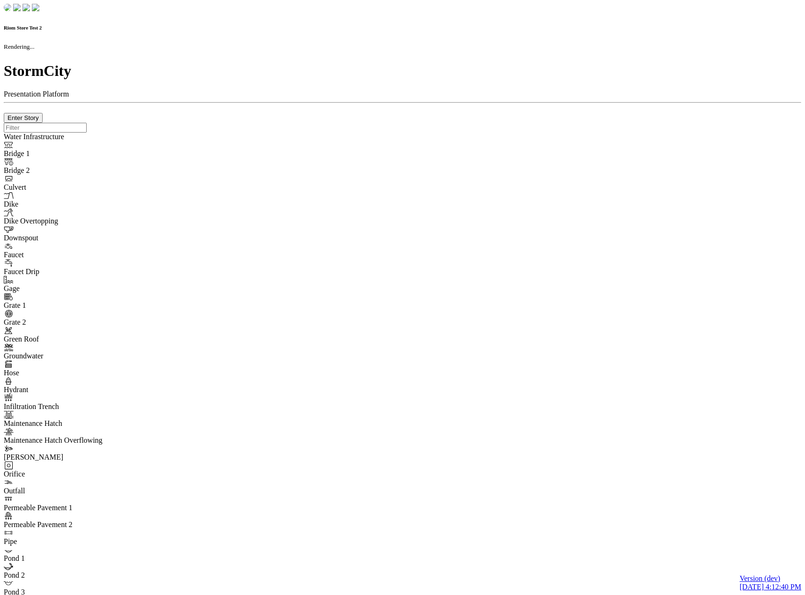
type input "0m"
type textarea "Depth = 0"
checkbox input "true"
select select "CIRCLE"
type input "7"
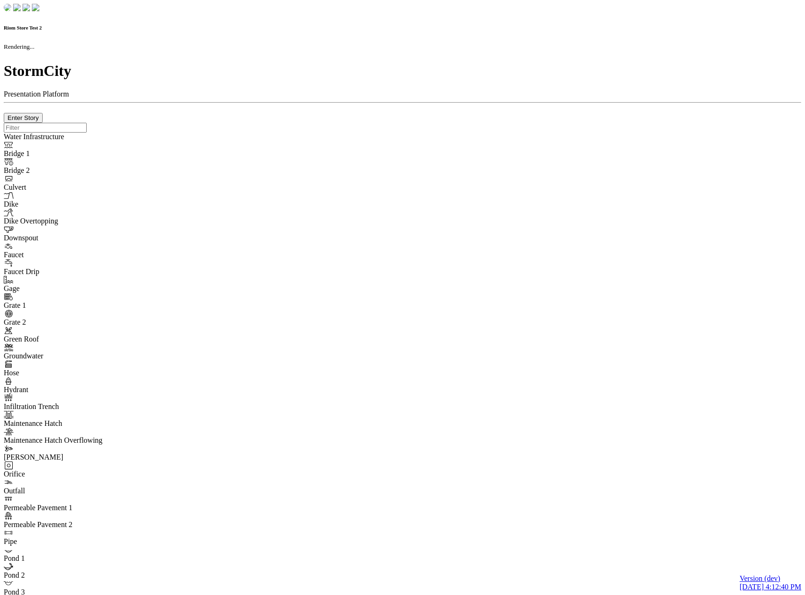
checkbox input "true"
type input "0"
type textarea "<i class="far fa-building"></i>"
type input "7"
select select "None"
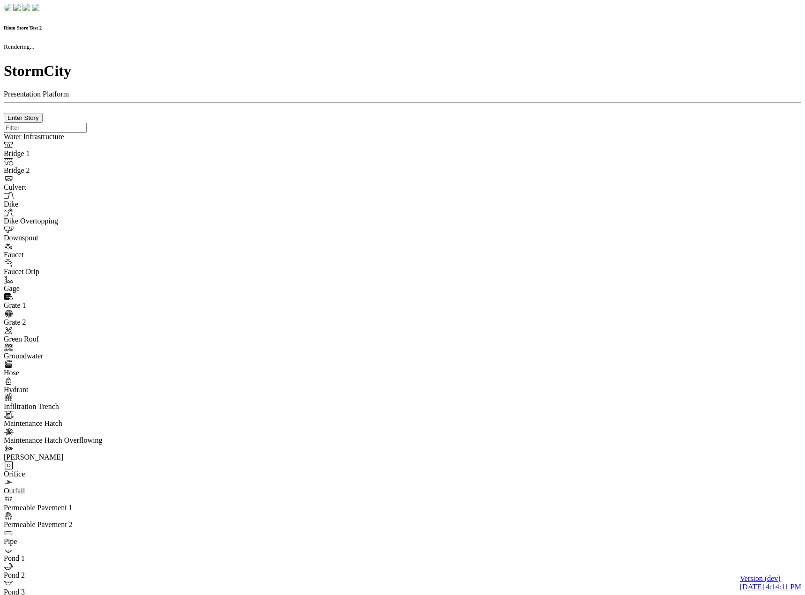
checkbox input "true"
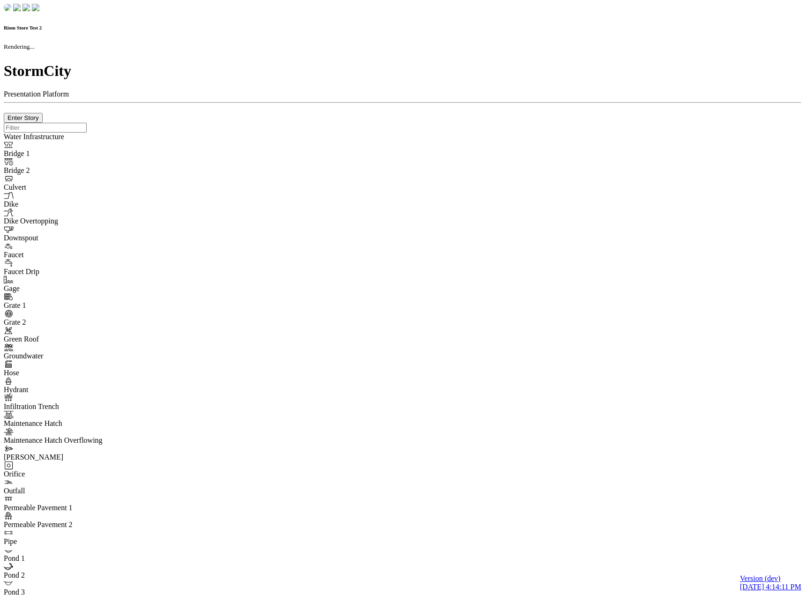
type input "0m"
type textarea "Depth = 0"
checkbox input "true"
select select "CIRCLE"
type input "7"
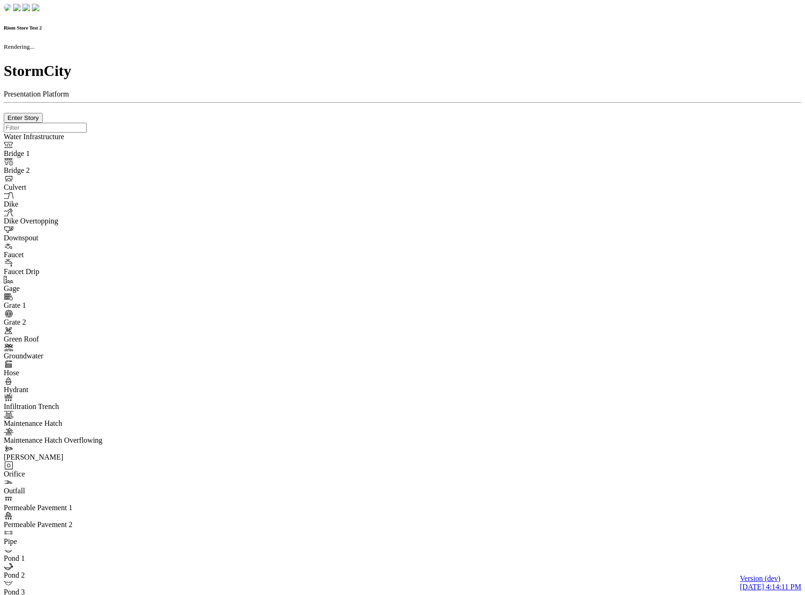
checkbox input "true"
type input "0"
type textarea "<i class="far fa-building"></i>"
type input "7"
select select "None"
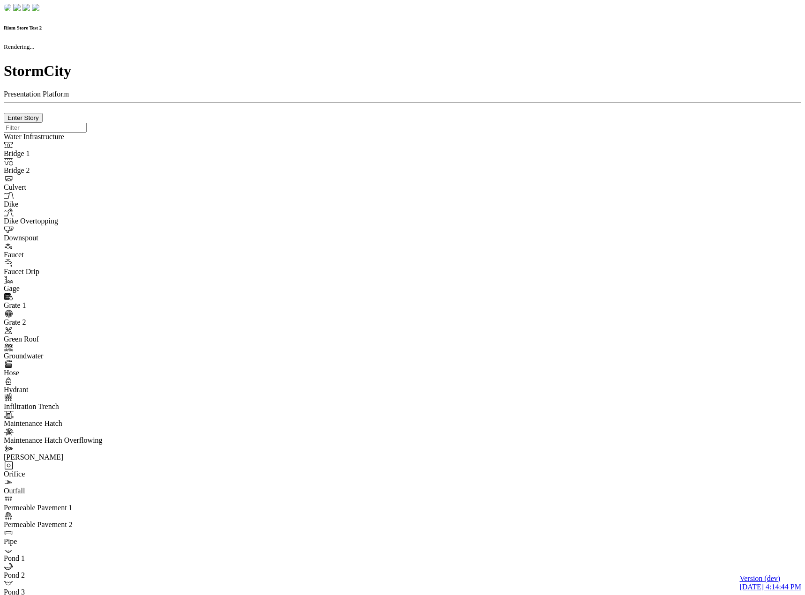
checkbox input "true"
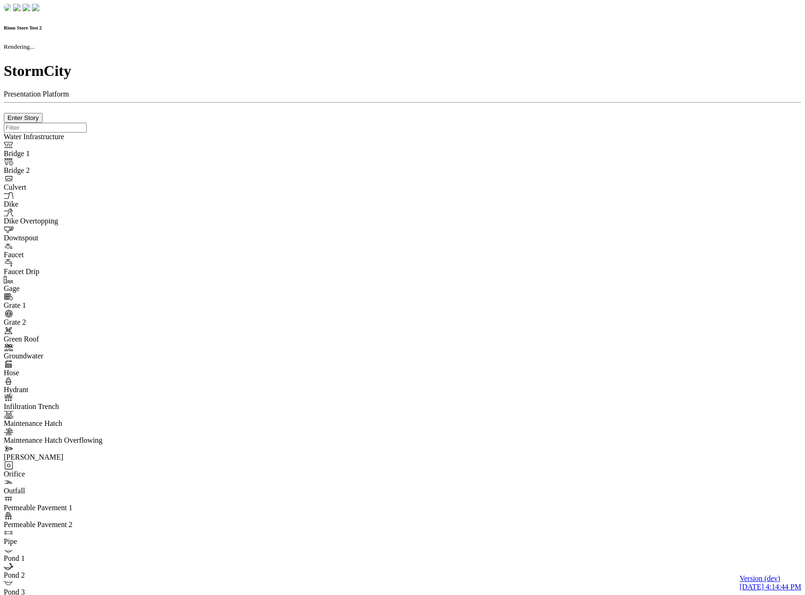
type input "0m"
type textarea "Depth = 0"
checkbox input "true"
select select "CIRCLE"
type input "7"
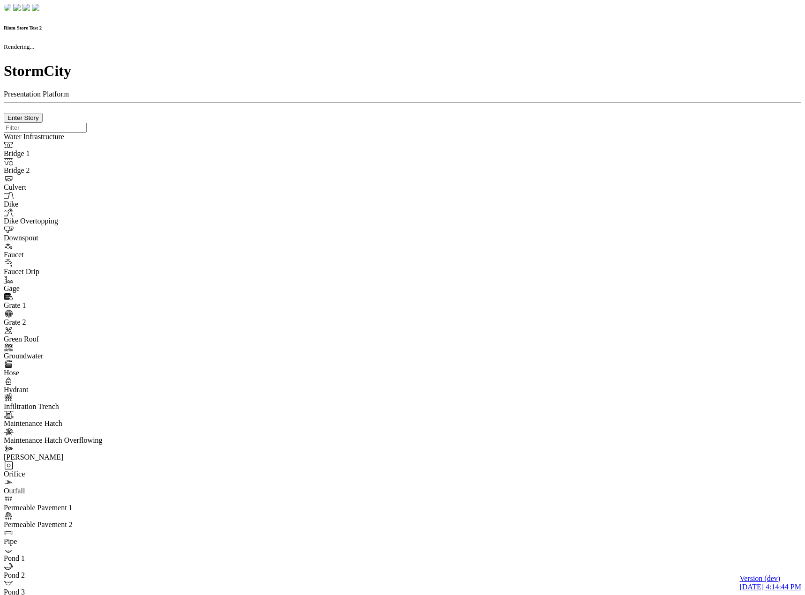
checkbox input "true"
type input "0"
type textarea "<i class="far fa-building"></i>"
type input "7"
select select "None"
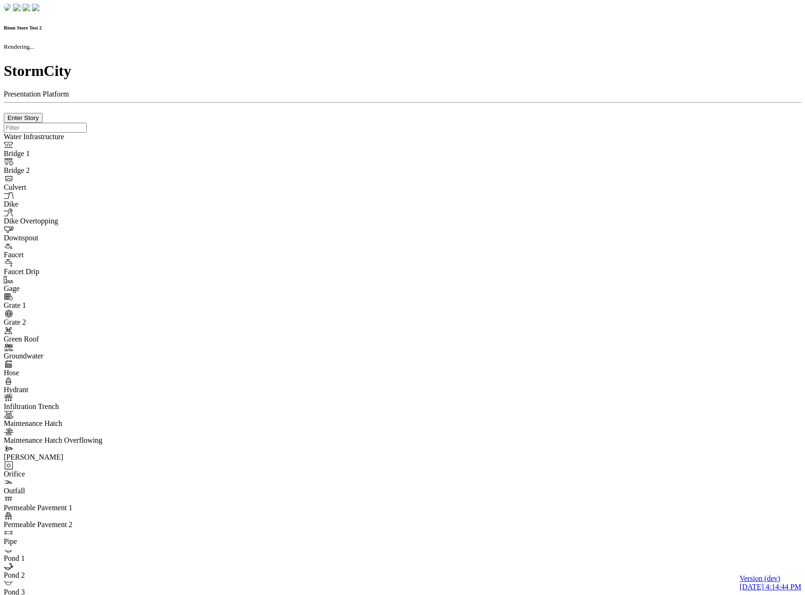
click at [501, 123] on div at bounding box center [403, 123] width 798 height 0
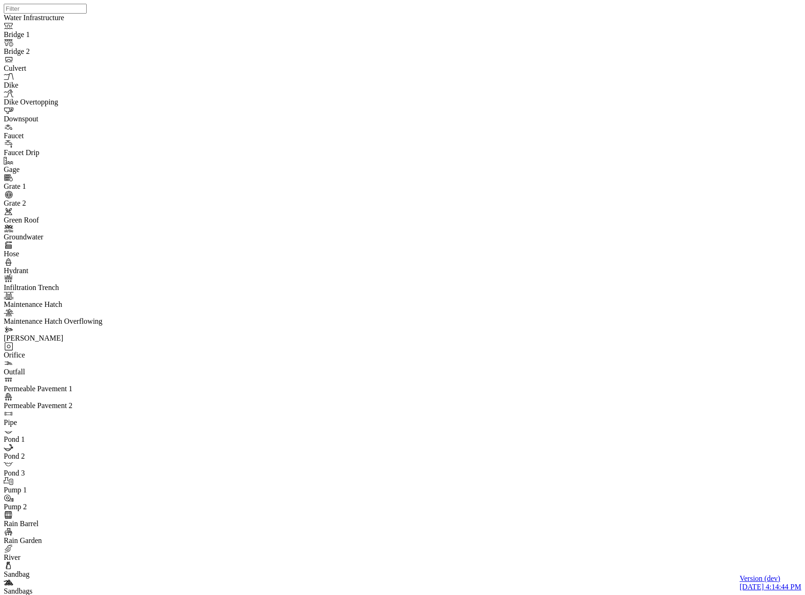
type input "Comment from [PERSON_NAME]"
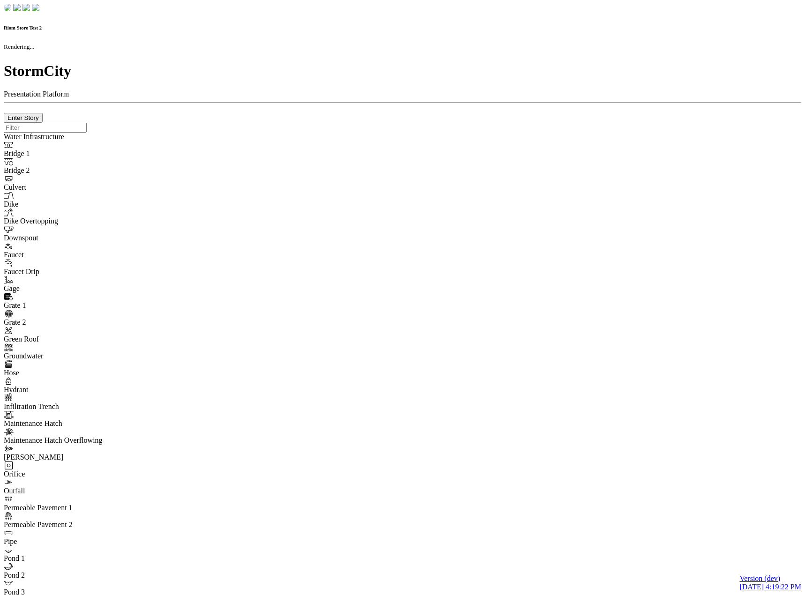
checkbox input "true"
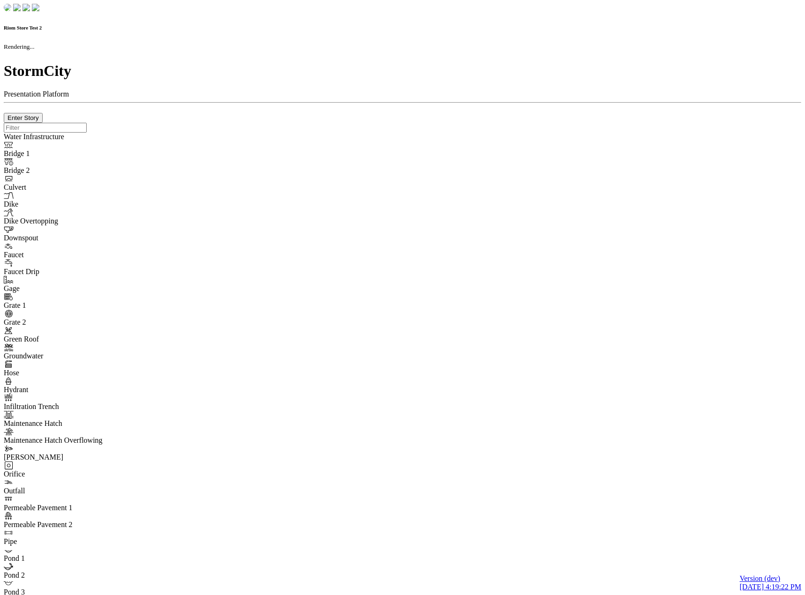
type input "0m"
type textarea "Depth = 0"
checkbox input "true"
select select "CIRCLE"
type input "7"
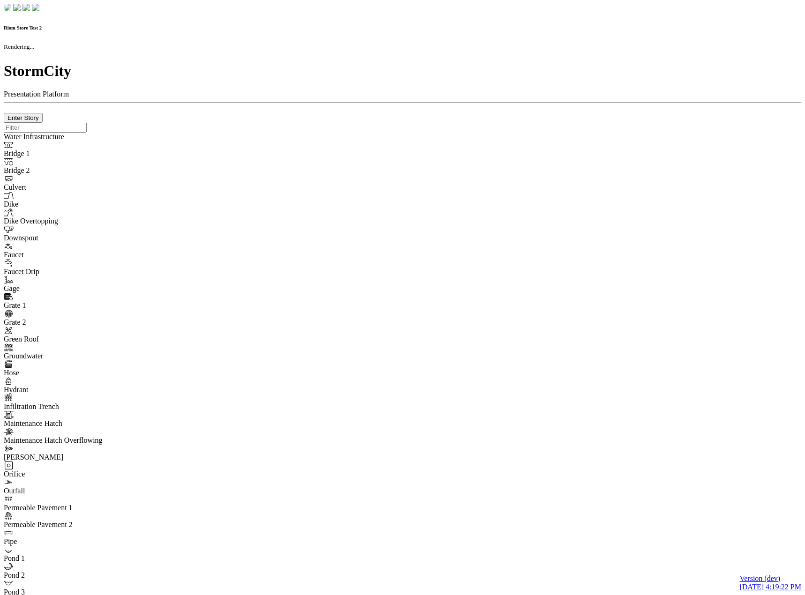
checkbox input "true"
type input "0"
type textarea "<i class="far fa-building"></i>"
type input "7"
select select "None"
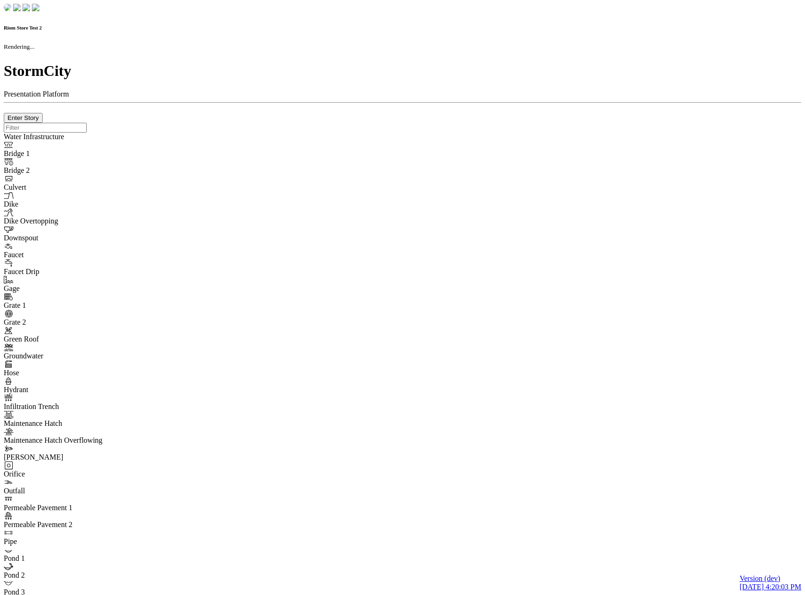
checkbox input "true"
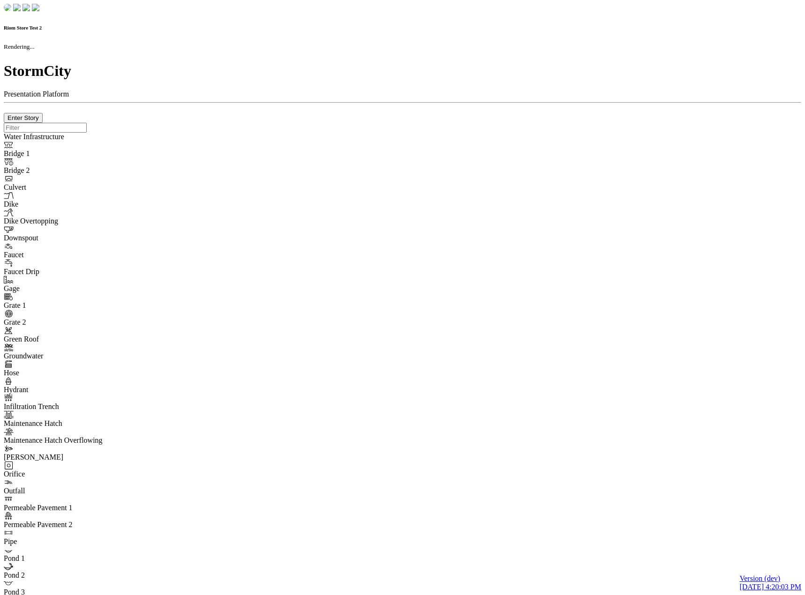
type input "0m"
type textarea "Depth = 0"
checkbox input "true"
select select "CIRCLE"
type input "7"
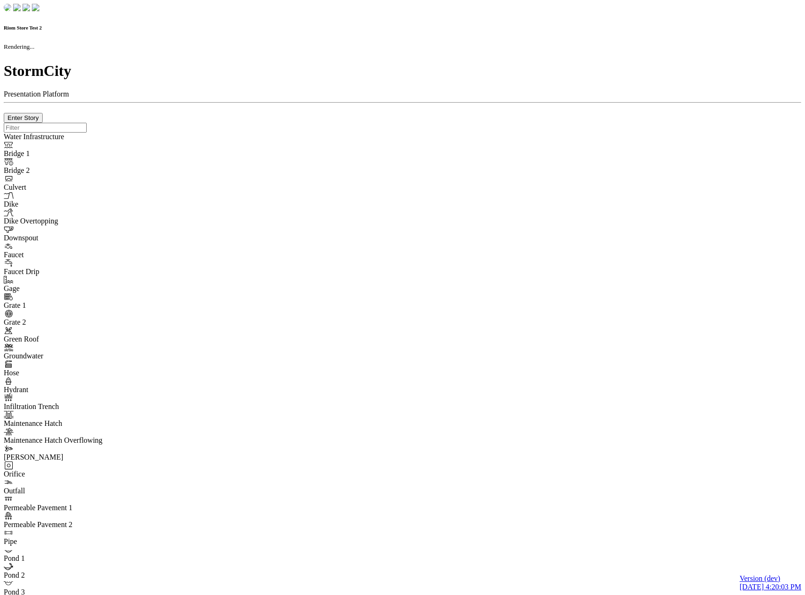
checkbox input "true"
type input "0"
type textarea "<i class="far fa-building"></i>"
select select "None"
type input "7"
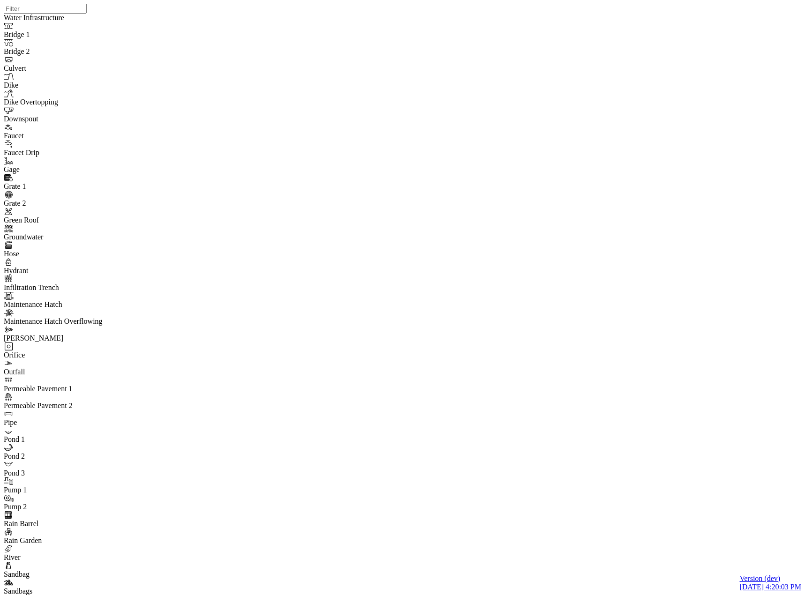
type input "Comment from [PERSON_NAME]"
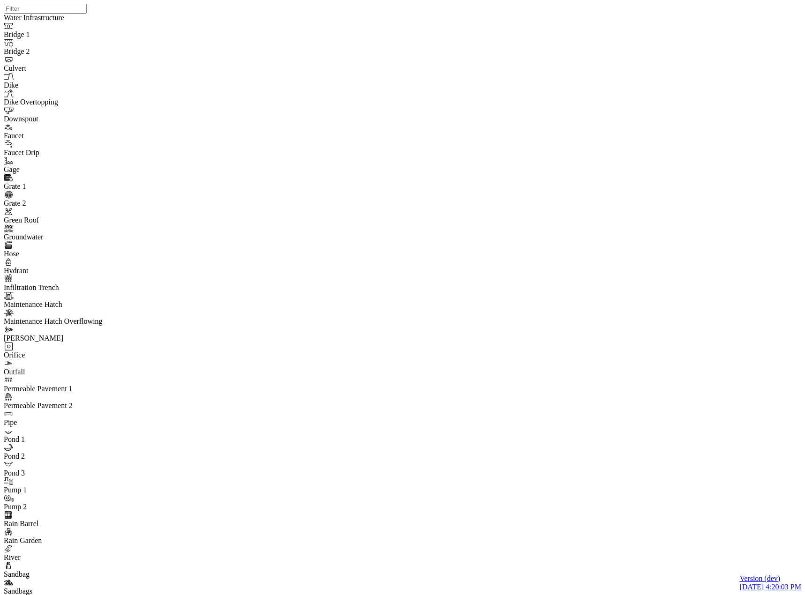
drag, startPoint x: 176, startPoint y: 140, endPoint x: 158, endPoint y: 134, distance: 18.7
click at [453, 197] on div "JC JC JC JC JC" at bounding box center [406, 285] width 805 height 571
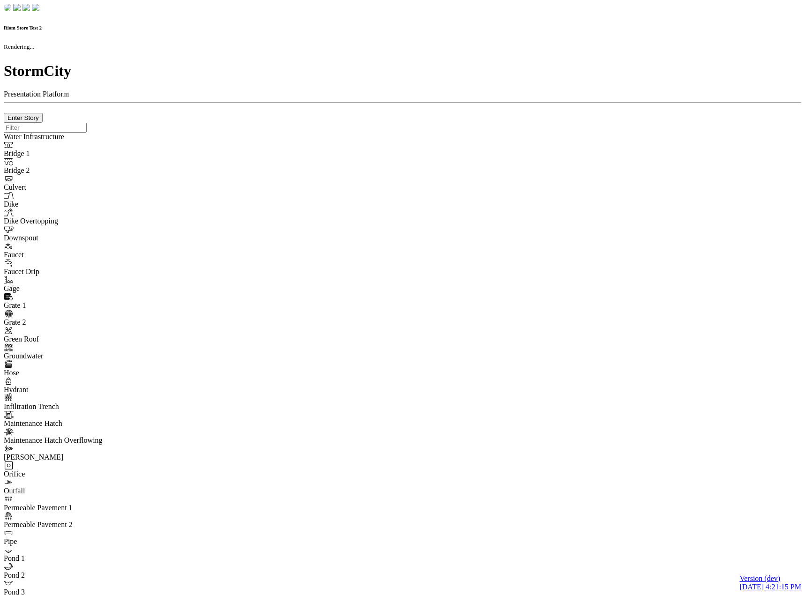
checkbox input "true"
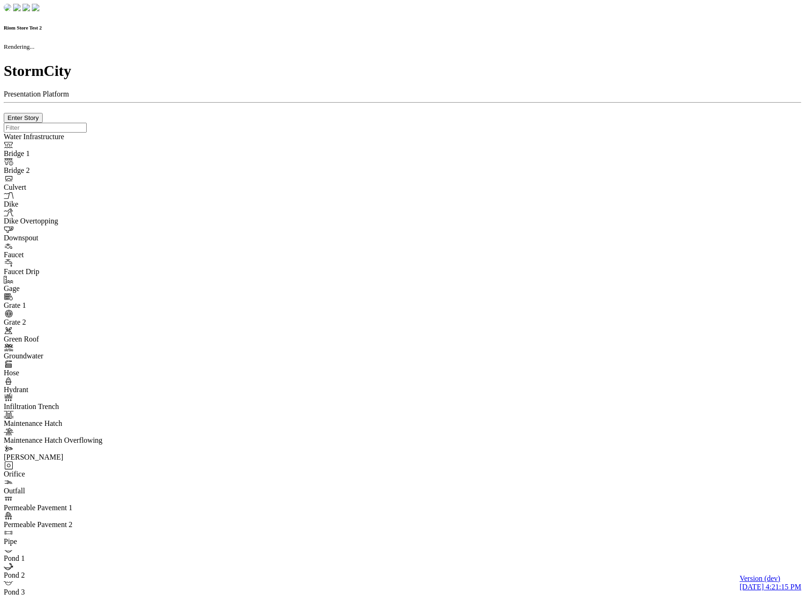
type input "0m"
type textarea "Depth = 0"
checkbox input "true"
select select "CIRCLE"
type input "7"
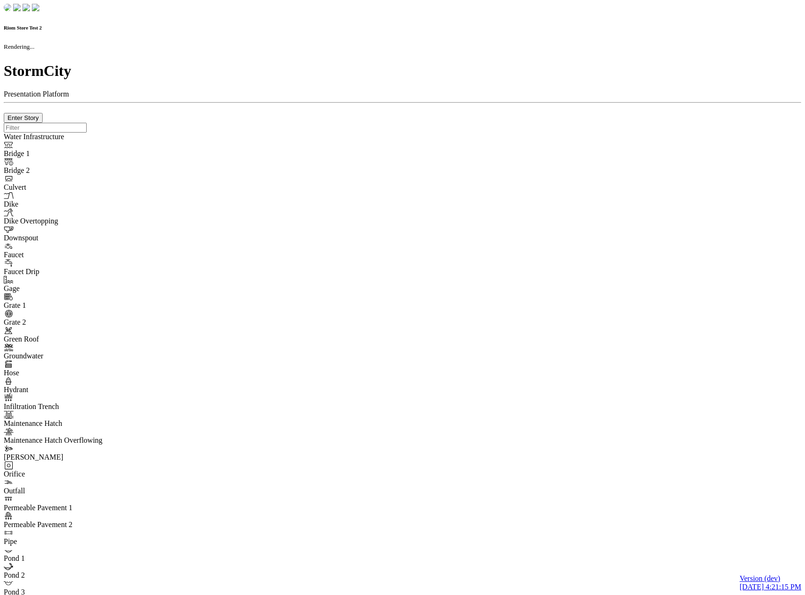
checkbox input "true"
type input "0"
select select "None"
type textarea "<i class="far fa-building"></i>"
type input "7"
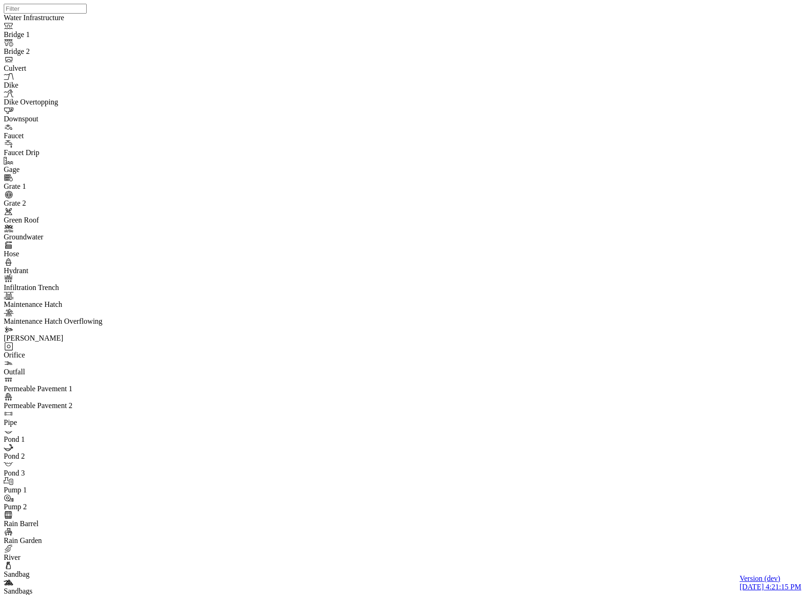
type input "Comment from [PERSON_NAME]"
drag, startPoint x: 474, startPoint y: 38, endPoint x: 452, endPoint y: 39, distance: 22.0
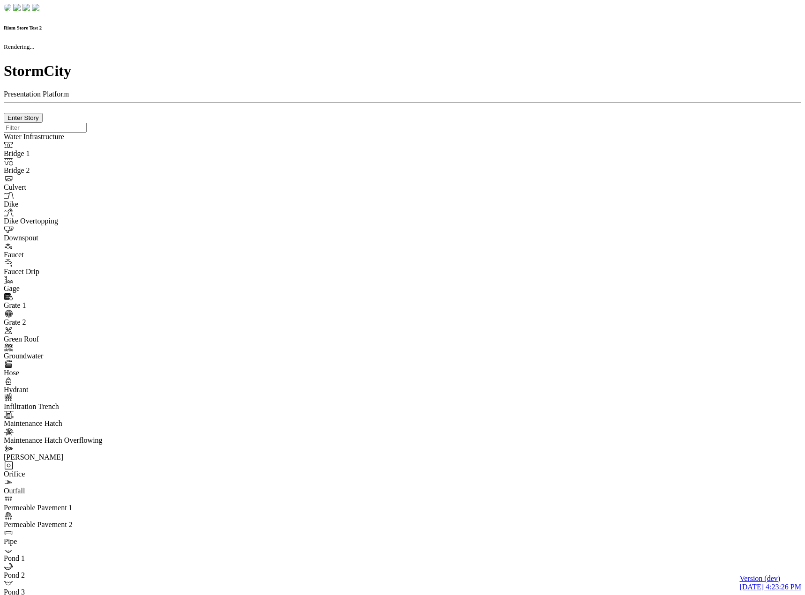
checkbox input "true"
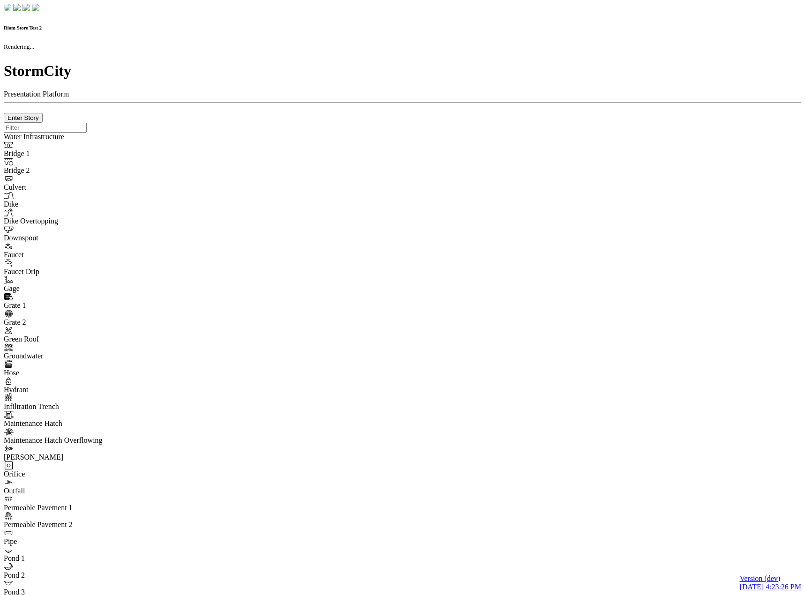
type input "0m"
type textarea "Depth = 0"
checkbox input "true"
select select "CIRCLE"
type input "7"
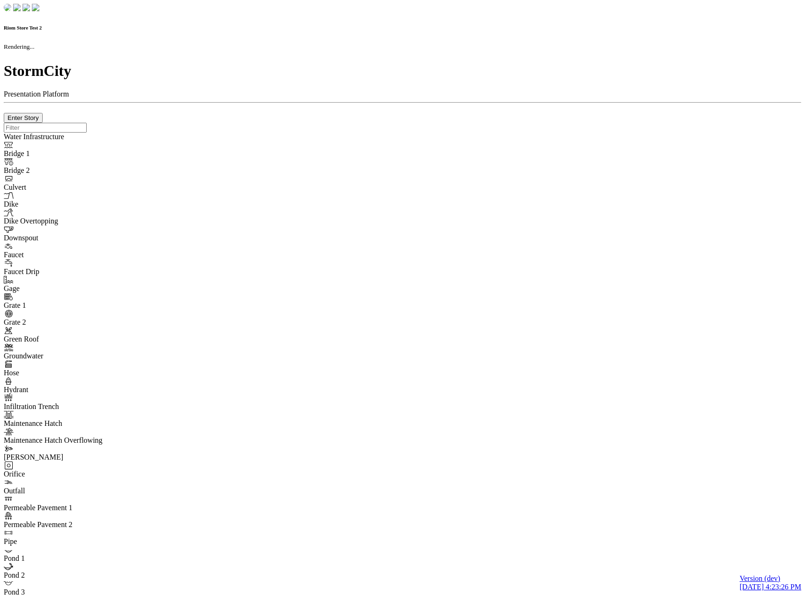
checkbox input "true"
type input "0"
select select "None"
type textarea "<i class="far fa-building"></i>"
type input "7"
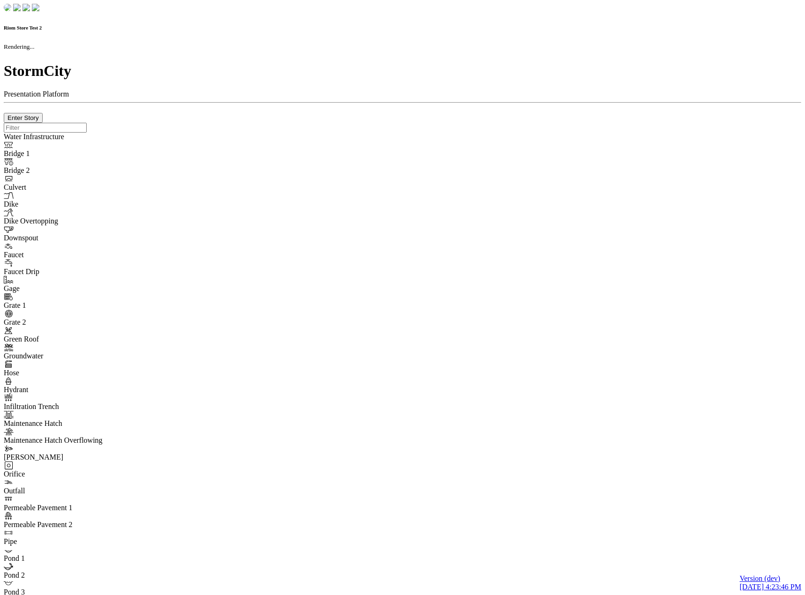
checkbox input "true"
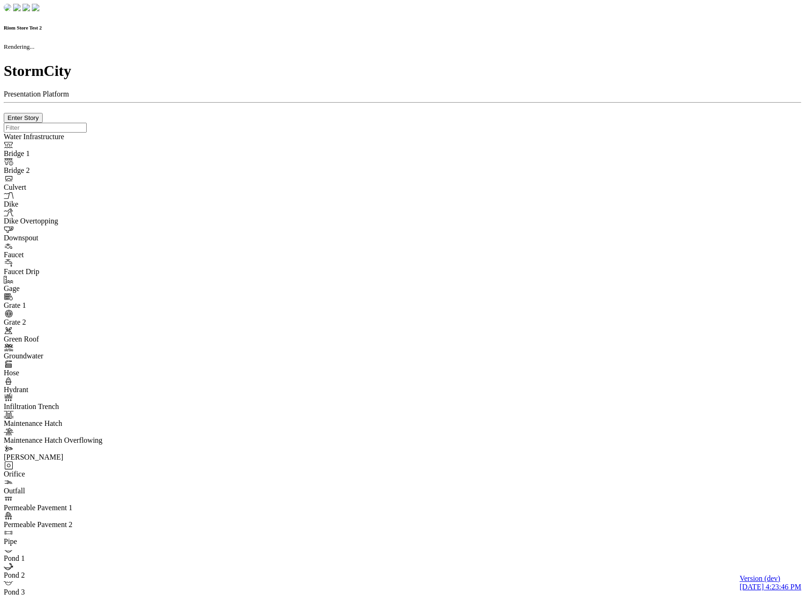
type input "0m"
type textarea "Depth = 0"
checkbox input "true"
select select "CIRCLE"
type input "7"
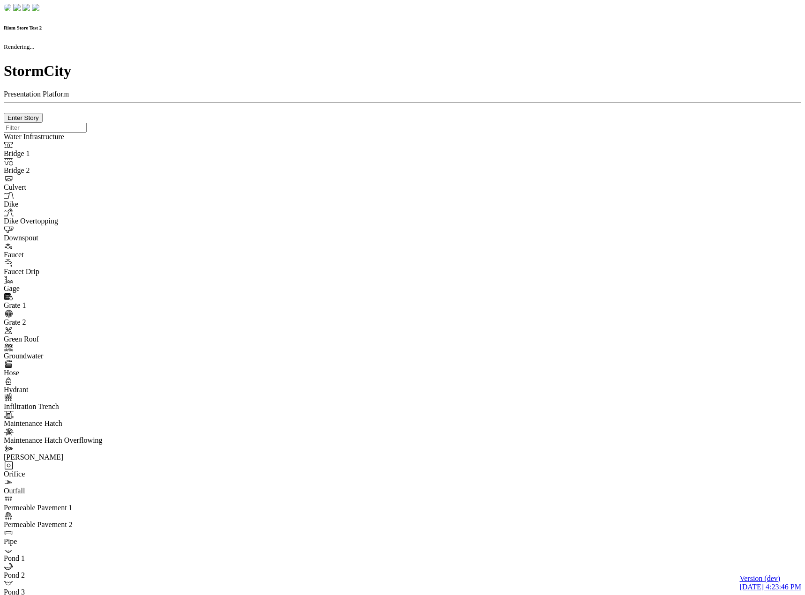
checkbox input "true"
type input "0"
select select "None"
type textarea "<i class="far fa-building"></i>"
type input "7"
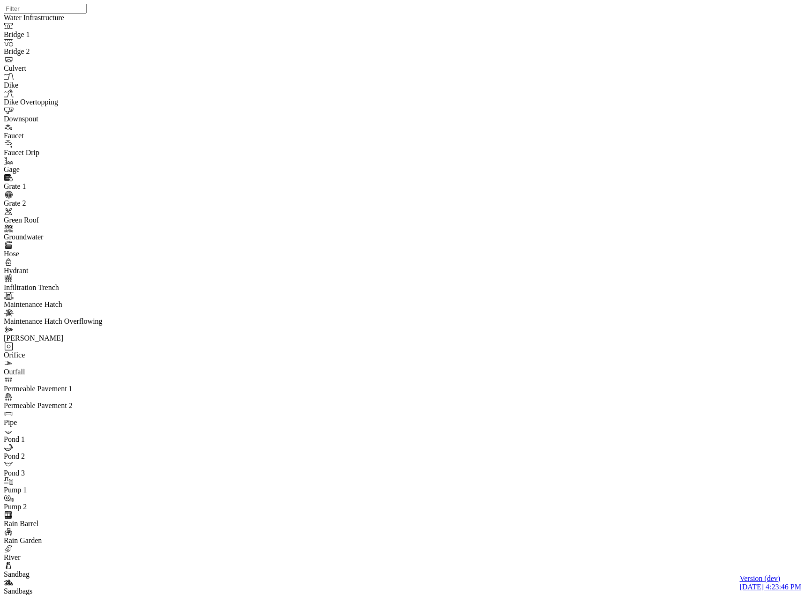
drag, startPoint x: 71, startPoint y: 74, endPoint x: 89, endPoint y: 85, distance: 21.6
type input "Comment from [PERSON_NAME]"
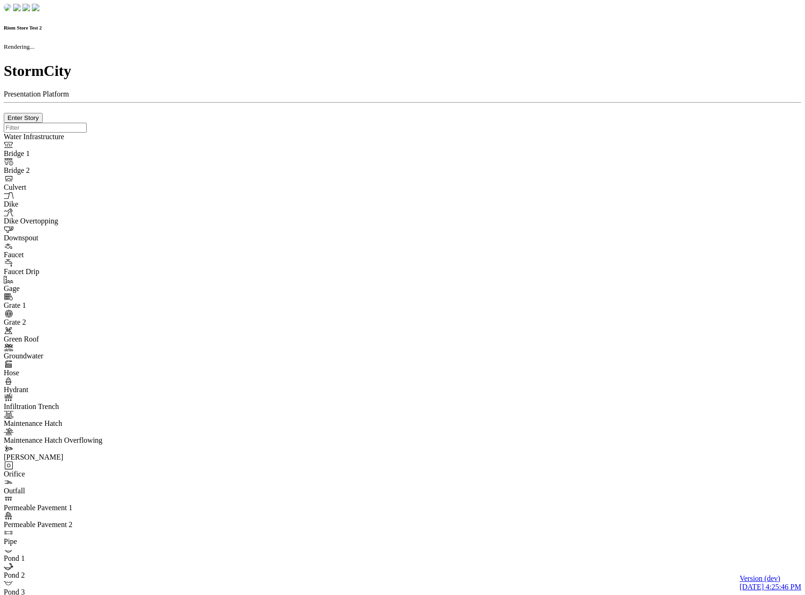
checkbox input "true"
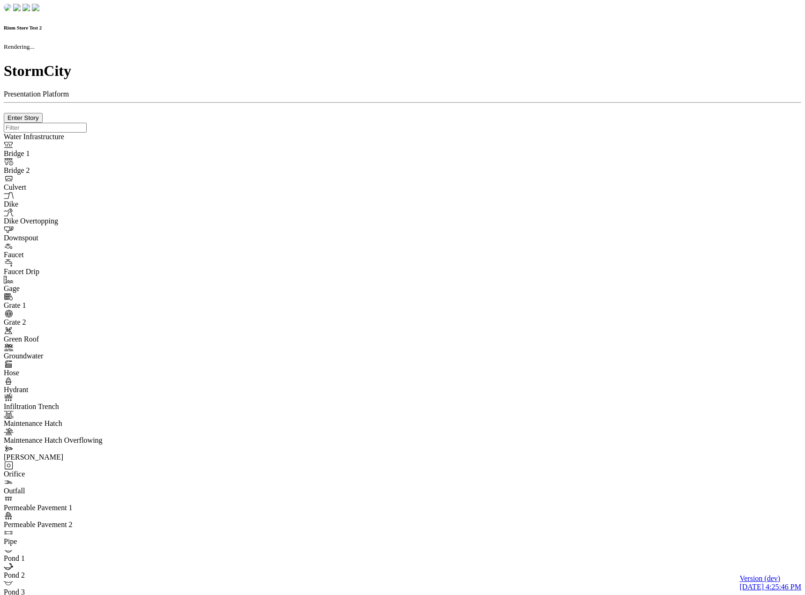
type input "0m"
type textarea "Depth = 0"
checkbox input "true"
select select "CIRCLE"
type input "7"
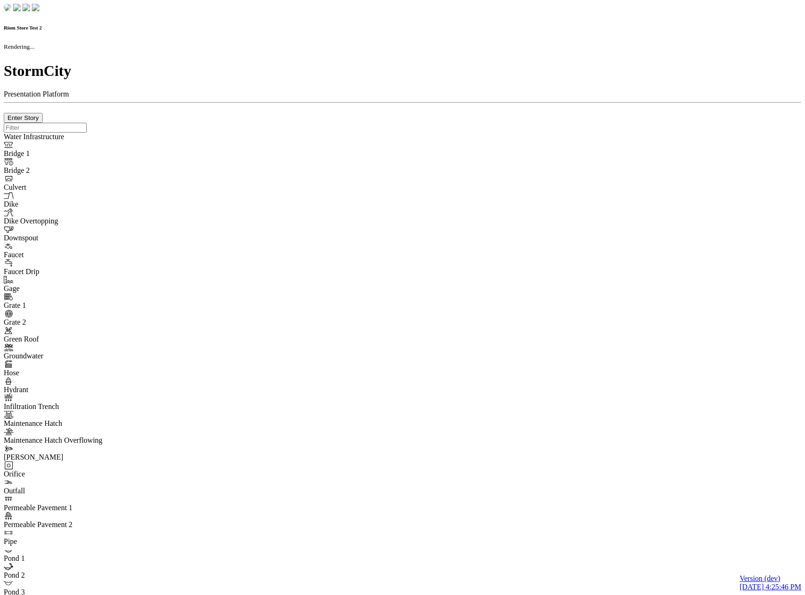
checkbox input "true"
type input "0"
type textarea "<i class="far fa-building"></i>"
type input "7"
select select "None"
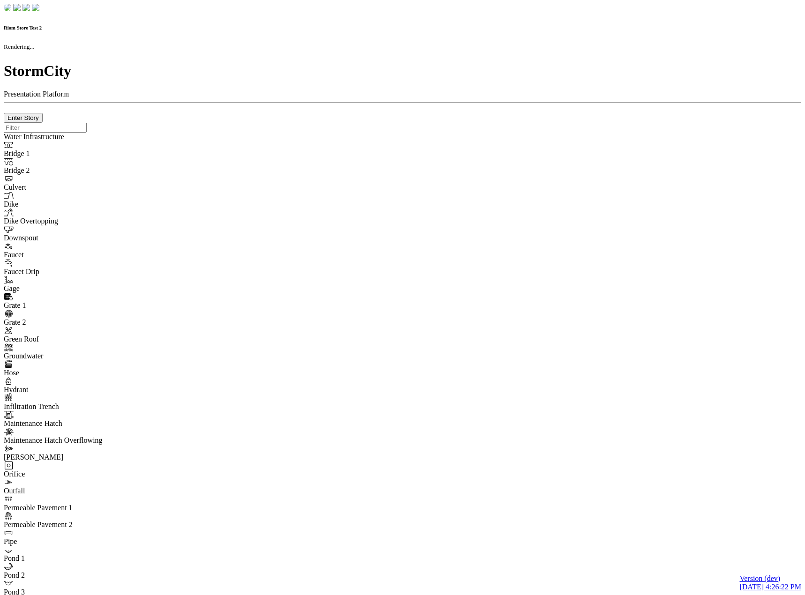
checkbox input "true"
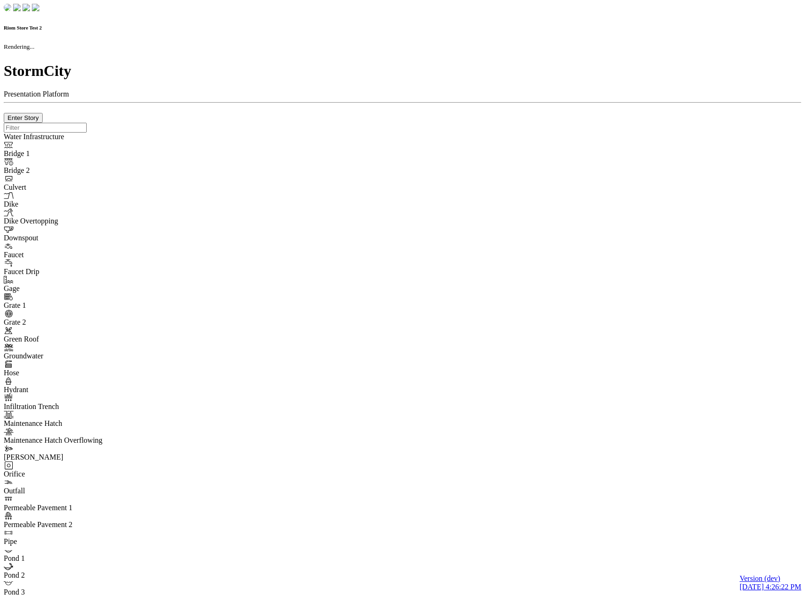
type input "0m"
type textarea "Depth = 0"
checkbox input "true"
select select "CIRCLE"
type input "7"
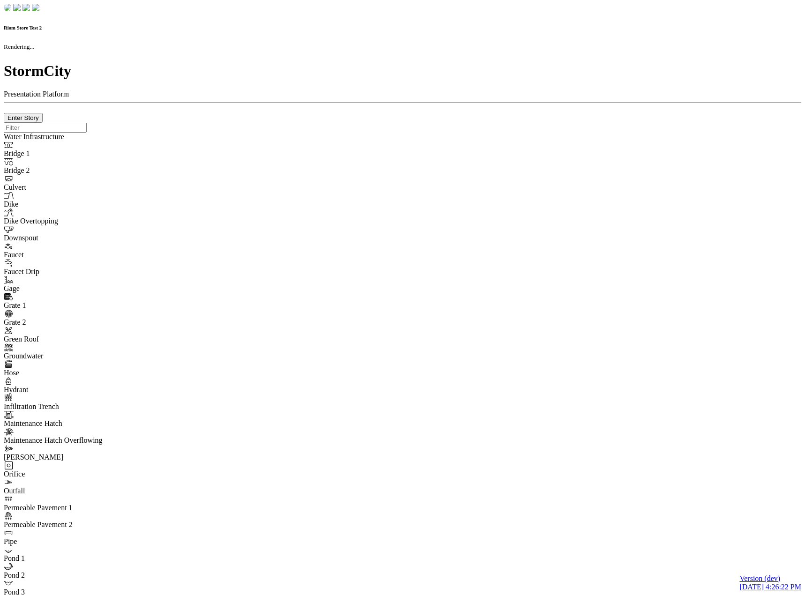
checkbox input "true"
type input "0"
type textarea "<i class="far fa-building"></i>"
type input "7"
select select "None"
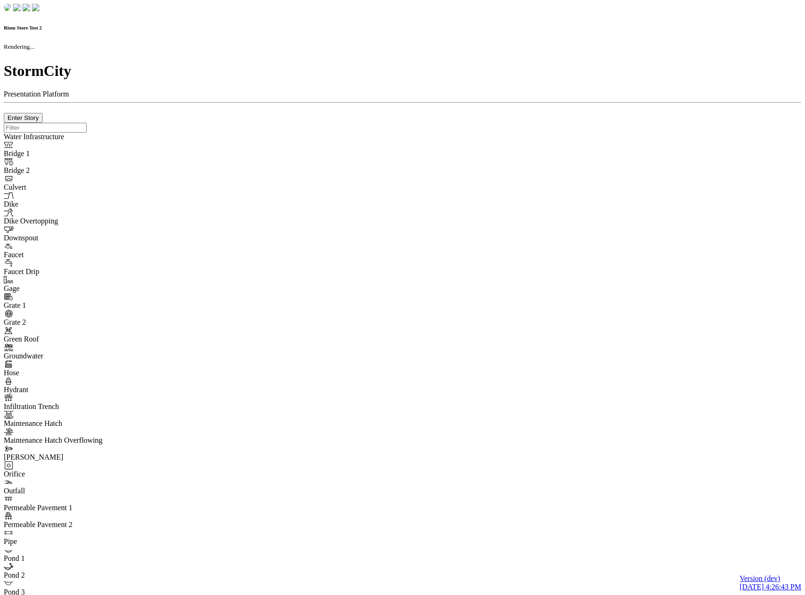
checkbox input "true"
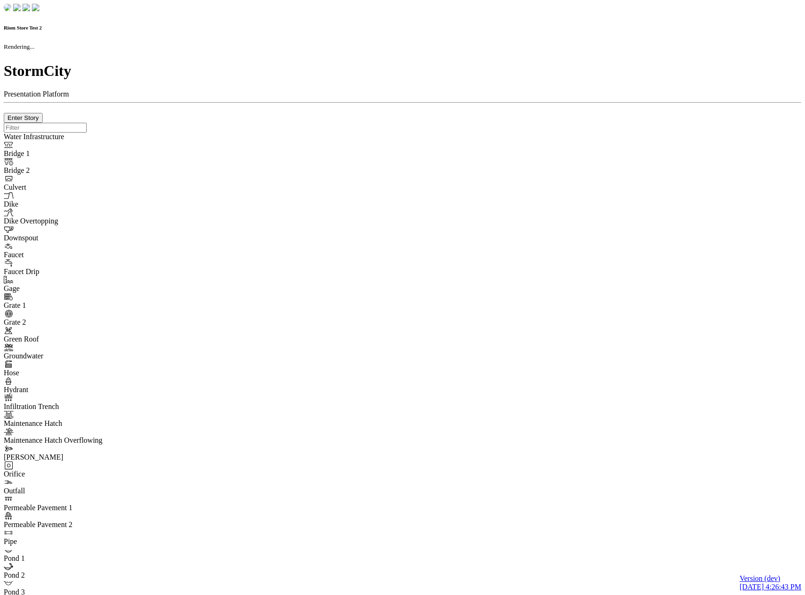
type input "0m"
type textarea "Depth = 0"
checkbox input "true"
select select "CIRCLE"
type input "7"
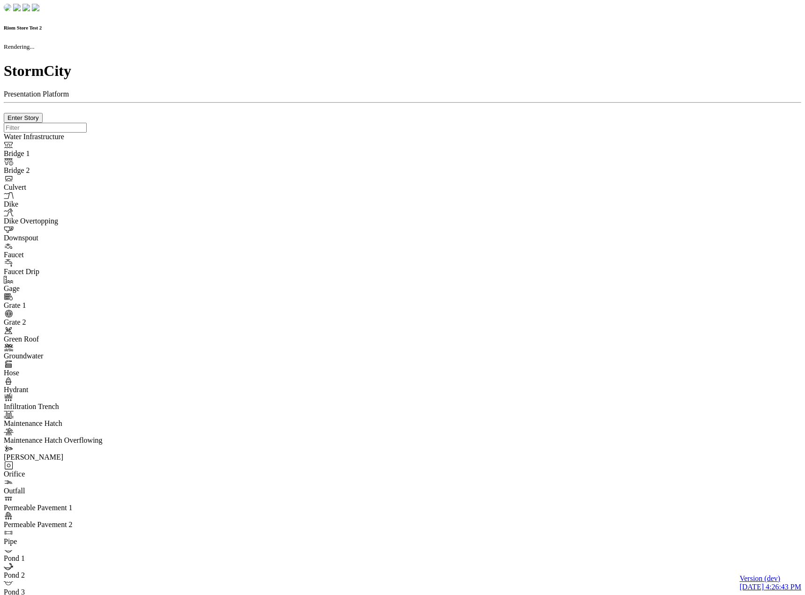
checkbox input "true"
type input "0"
type textarea "<i class="far fa-building"></i>"
type input "7"
select select "None"
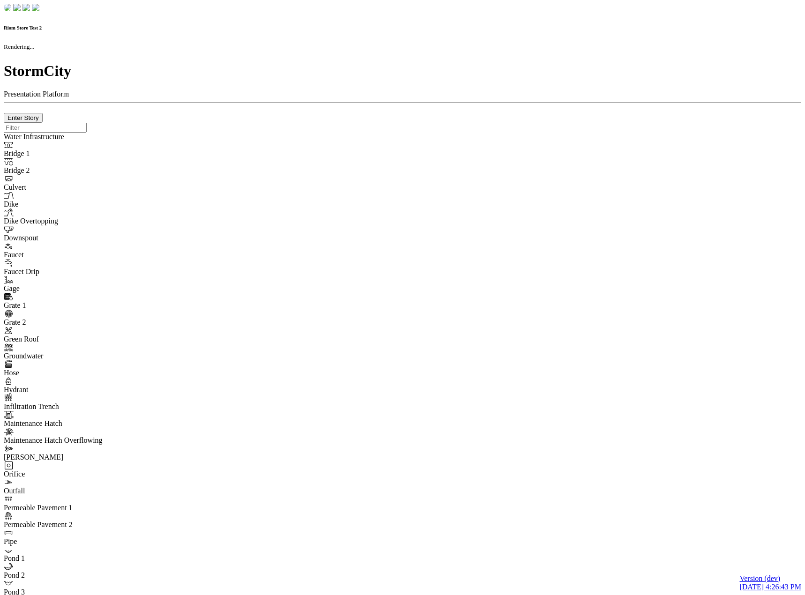
click at [305, 123] on div at bounding box center [403, 123] width 798 height 0
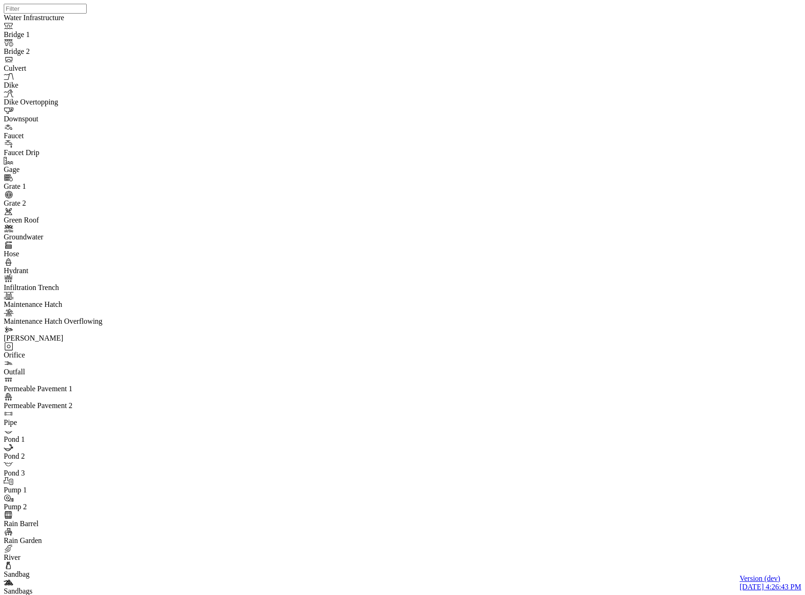
drag, startPoint x: 69, startPoint y: 81, endPoint x: 71, endPoint y: 125, distance: 44.6
type input "Comment from [PERSON_NAME]"
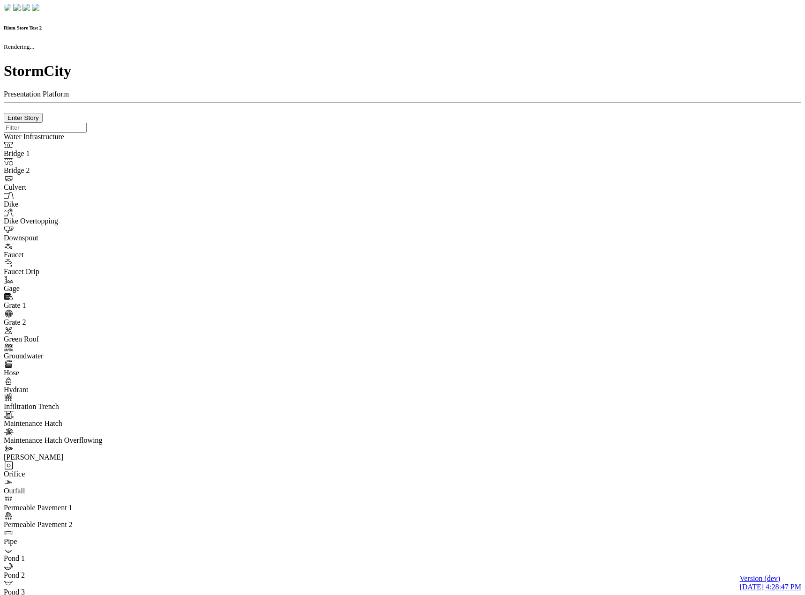
checkbox input "true"
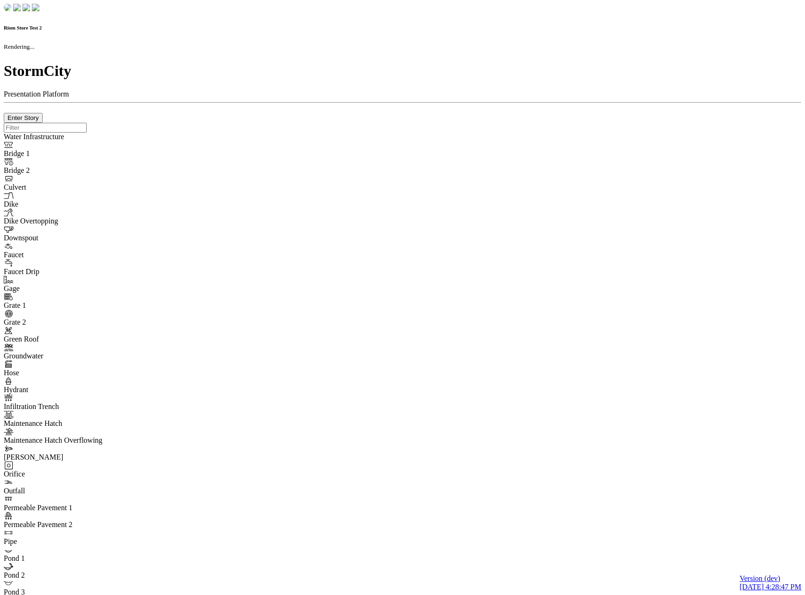
type input "0m"
type textarea "Depth = 0"
checkbox input "true"
select select "CIRCLE"
type input "7"
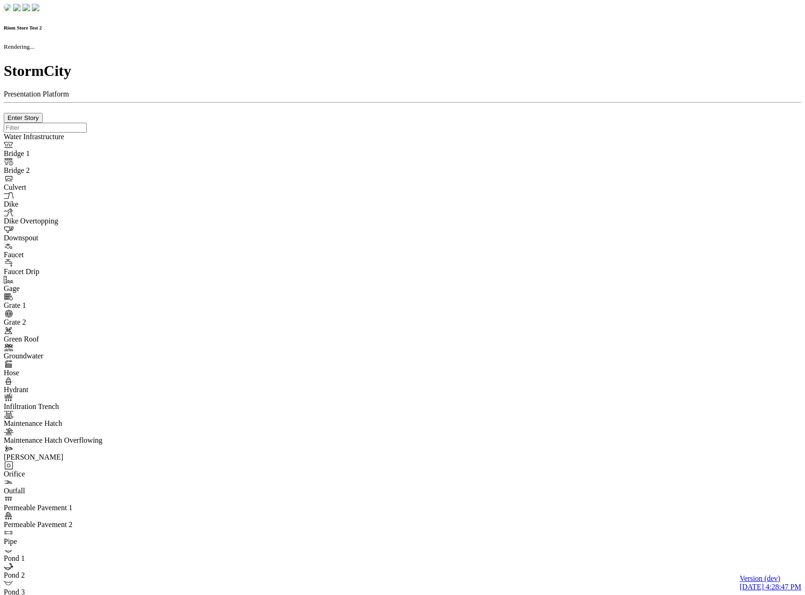
checkbox input "true"
type input "0"
type textarea "<i class="far fa-building"></i>"
type input "7"
select select "None"
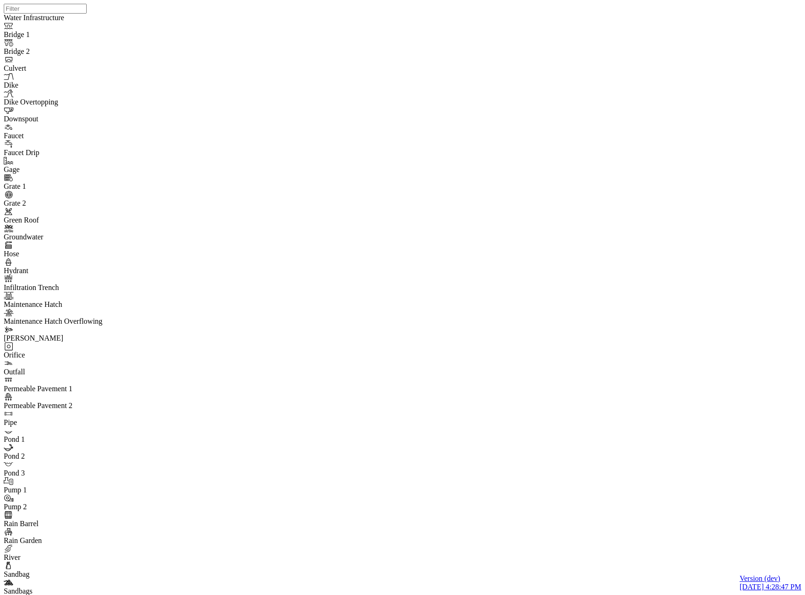
type input "Comment from [PERSON_NAME]"
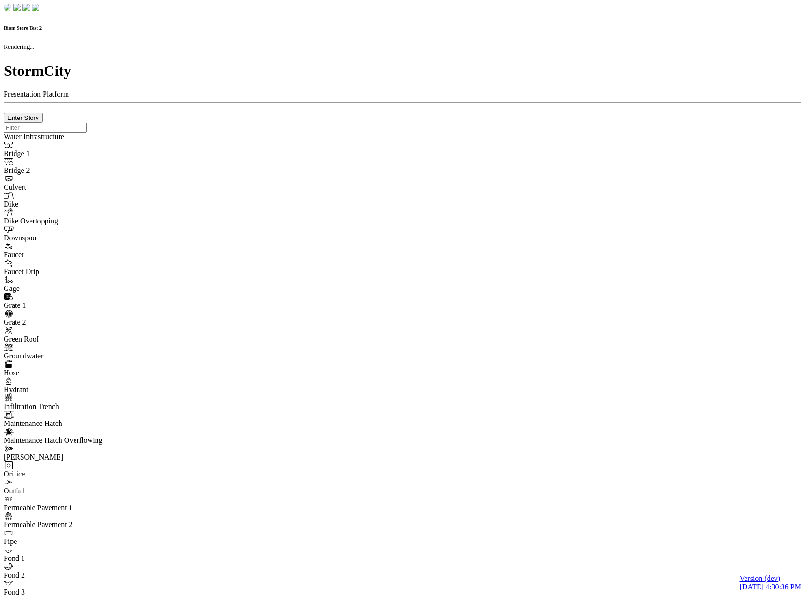
checkbox input "true"
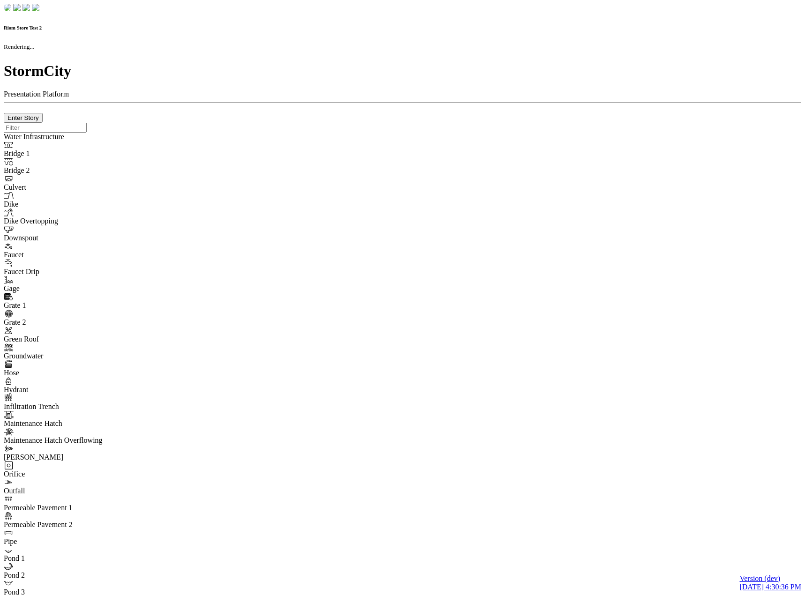
type input "0m"
type textarea "Depth = 0"
checkbox input "true"
select select "CIRCLE"
type input "7"
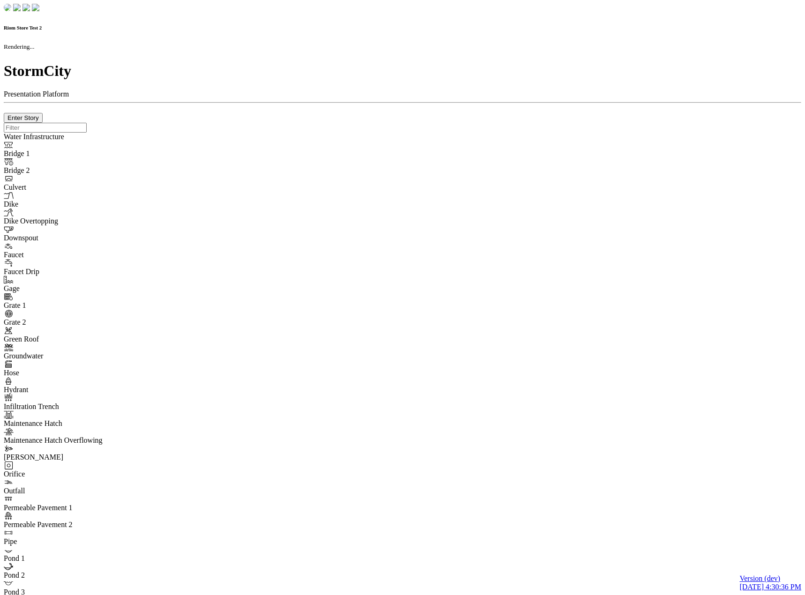
checkbox input "true"
type input "0"
type textarea "<i class="far fa-building"></i>"
type input "7"
select select "None"
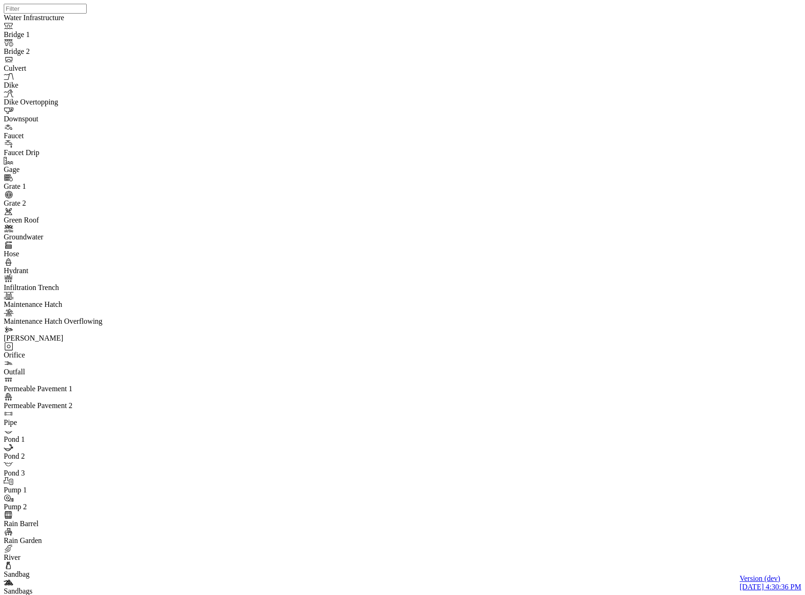
drag, startPoint x: 80, startPoint y: 85, endPoint x: 137, endPoint y: 100, distance: 59.2
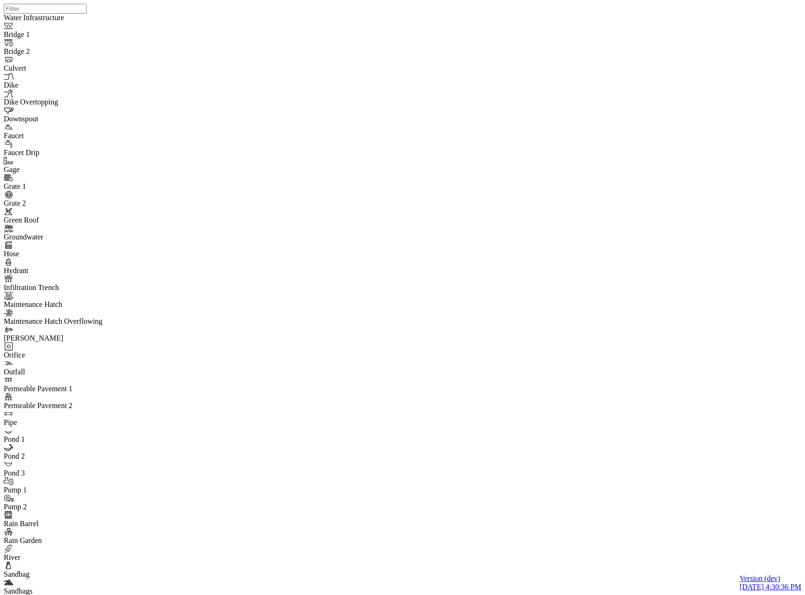
type input "Save state test"
